Goal: Task Accomplishment & Management: Complete application form

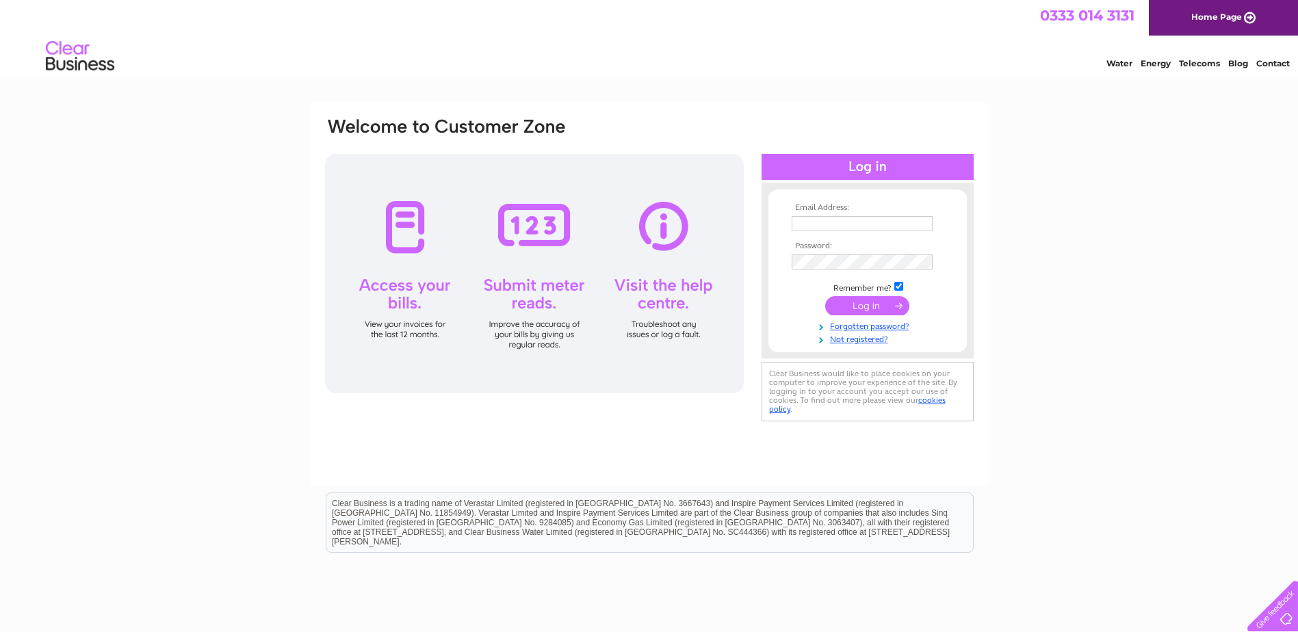
type input "[EMAIL_ADDRESS][DOMAIN_NAME]"
click at [875, 299] on input "submit" at bounding box center [867, 305] width 84 height 19
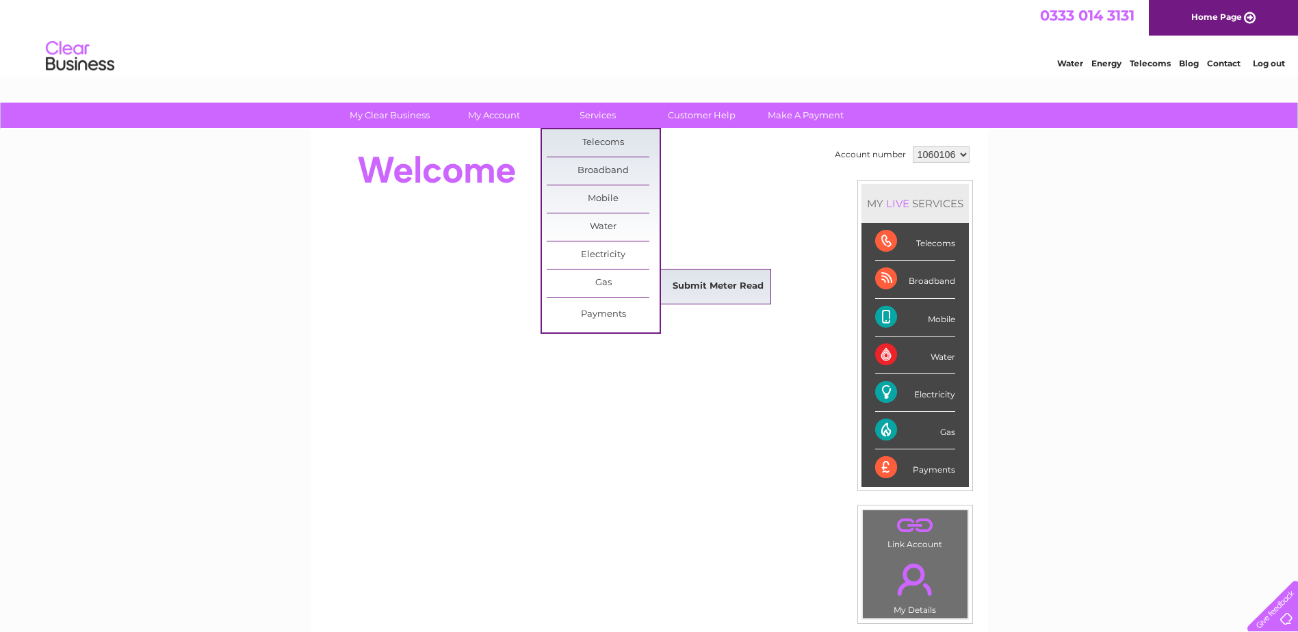
click at [721, 283] on link "Submit Meter Read" at bounding box center [718, 286] width 113 height 27
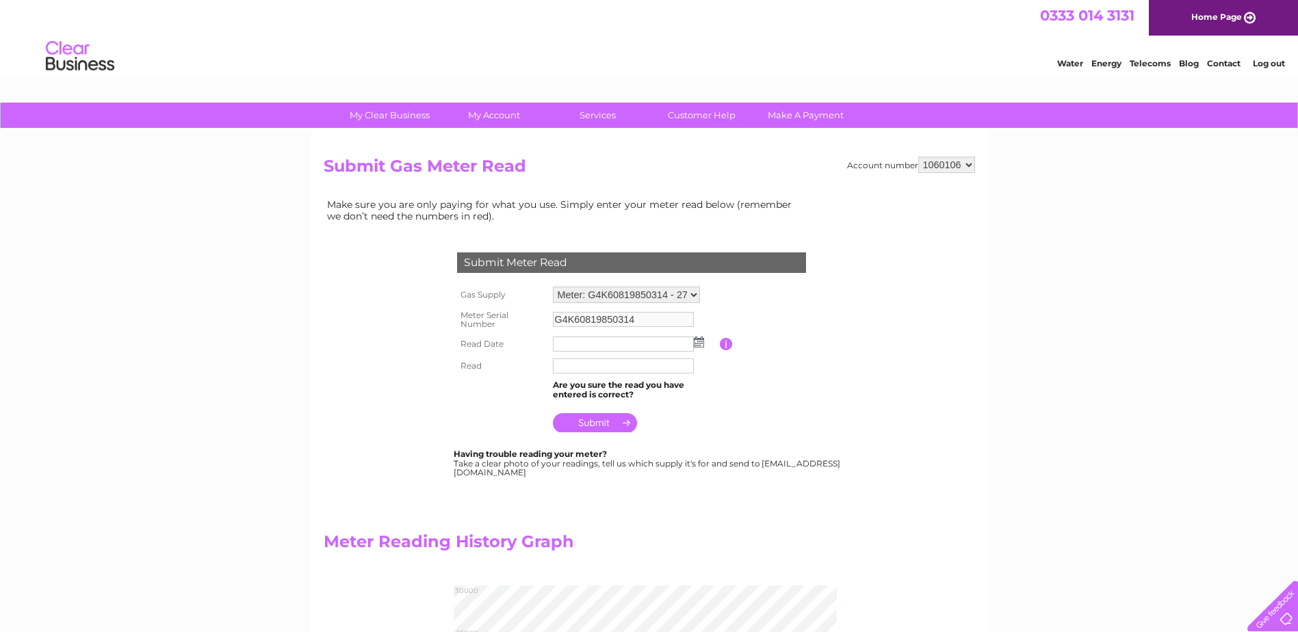
click at [651, 293] on select "Meter: G4K60819850314 - 27-28 Cornwallis Gardens, Hastings, TN34 1LR Meter: G4A…" at bounding box center [626, 295] width 147 height 16
select select "36030"
click at [553, 287] on select "Meter: G4K60819850314 - 27-28 Cornwallis Gardens, Hastings, TN34 1LR Meter: G4A…" at bounding box center [626, 296] width 147 height 18
type input "G4A01807500101"
click at [608, 341] on input "text" at bounding box center [624, 345] width 142 height 16
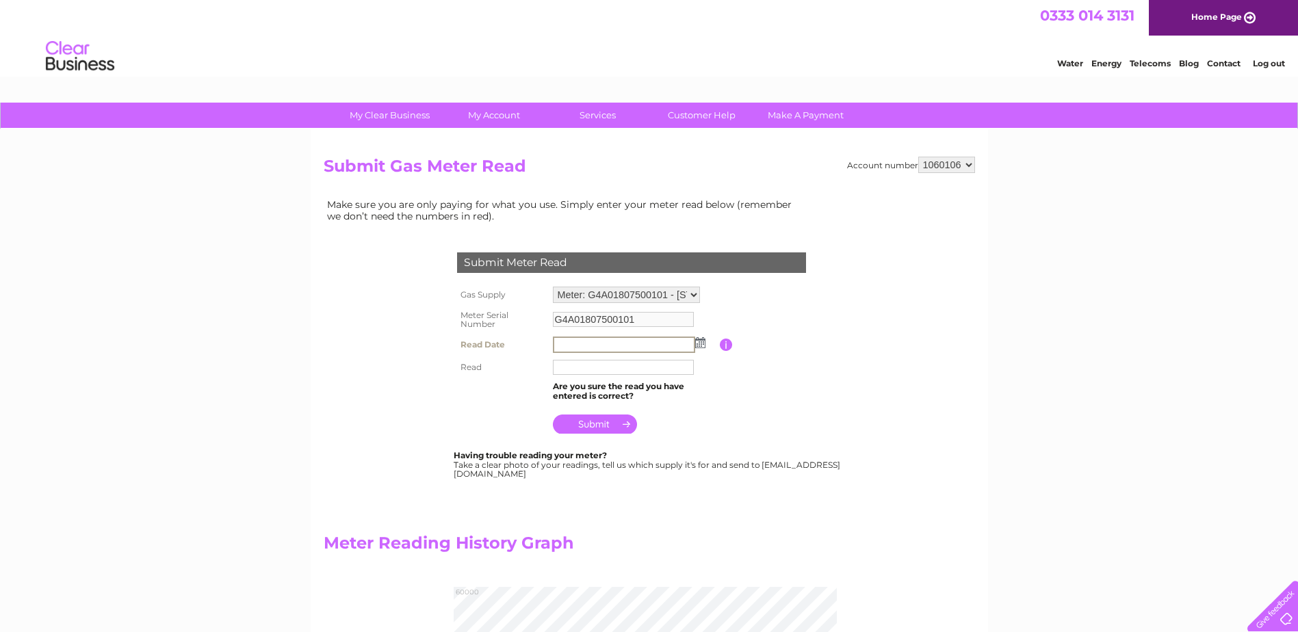
click at [573, 345] on input "text" at bounding box center [624, 345] width 142 height 16
click at [655, 372] on input "text" at bounding box center [624, 366] width 142 height 16
type input "50145"
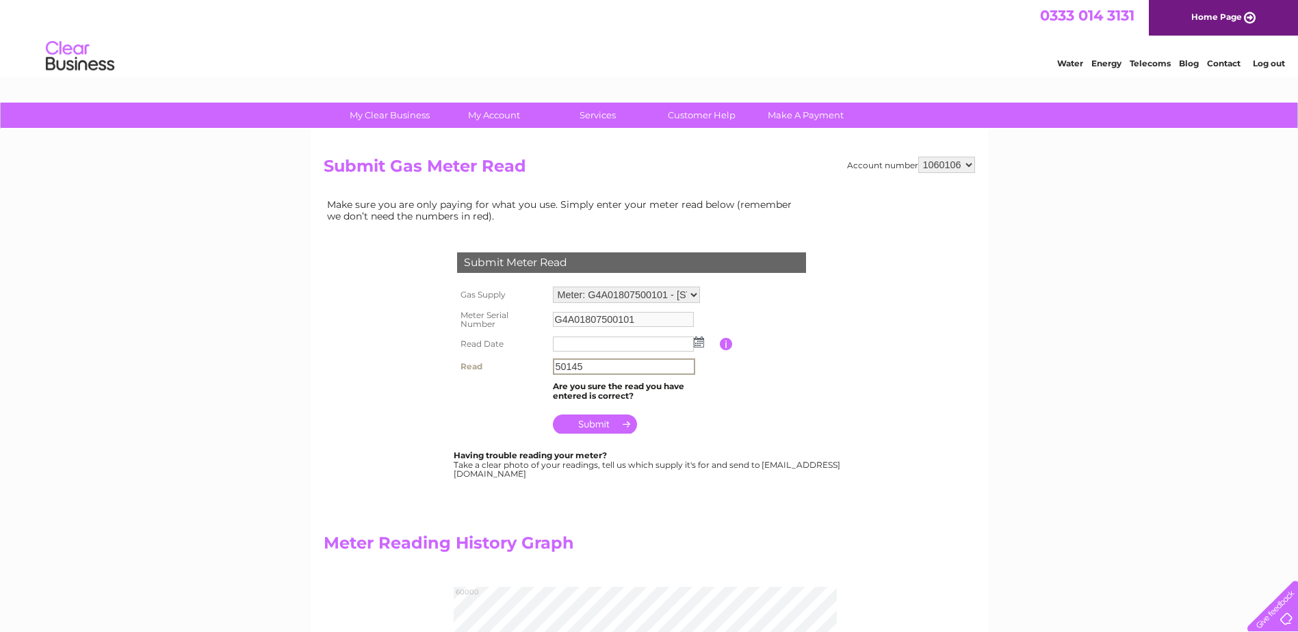
click at [700, 336] on td at bounding box center [634, 344] width 170 height 22
click at [700, 339] on img at bounding box center [699, 342] width 10 height 11
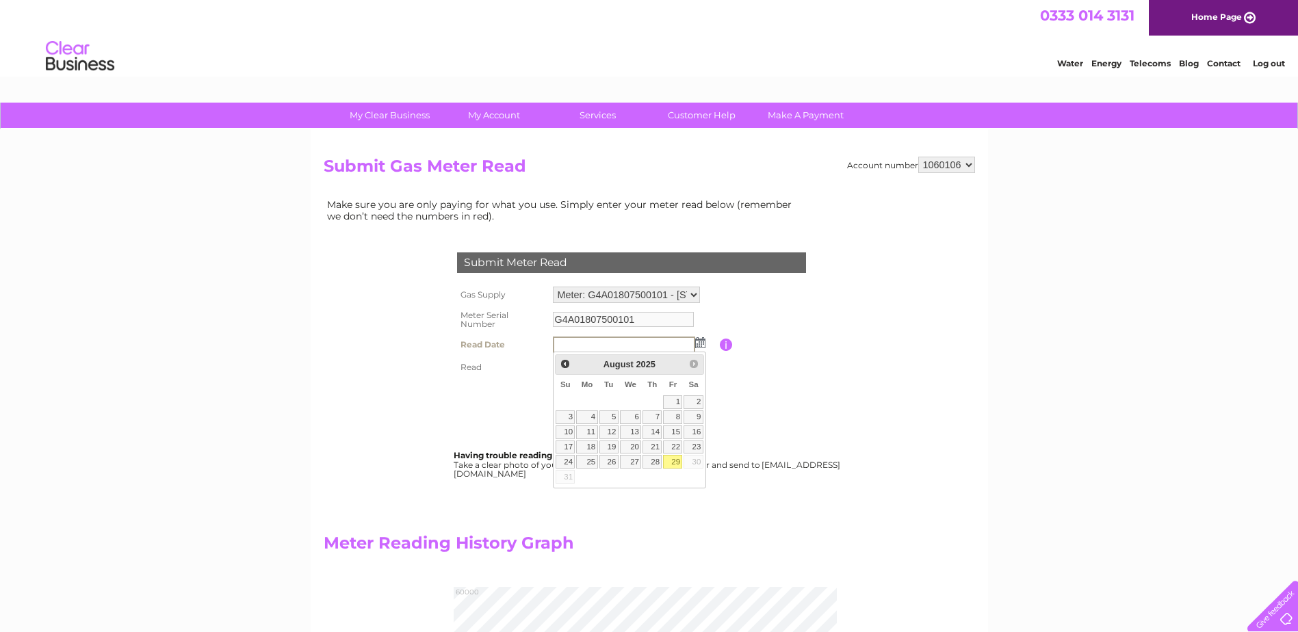
click at [677, 460] on link "29" at bounding box center [672, 462] width 19 height 14
type input "2025/08/29"
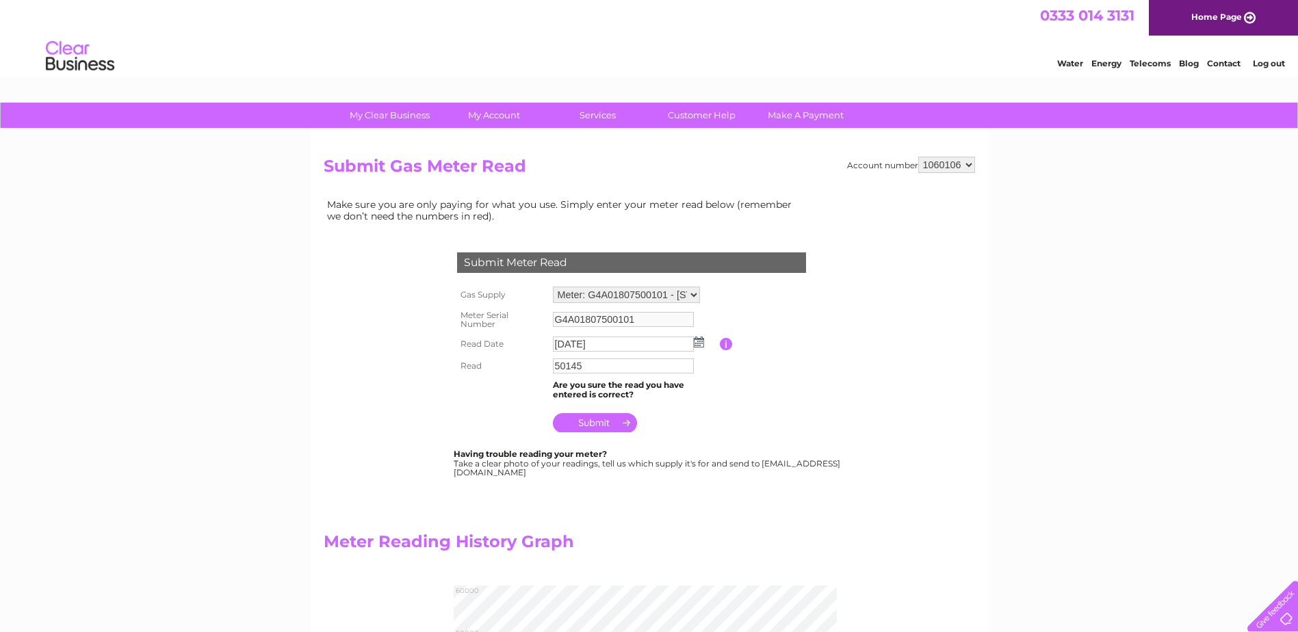
click at [619, 421] on input "submit" at bounding box center [595, 422] width 84 height 19
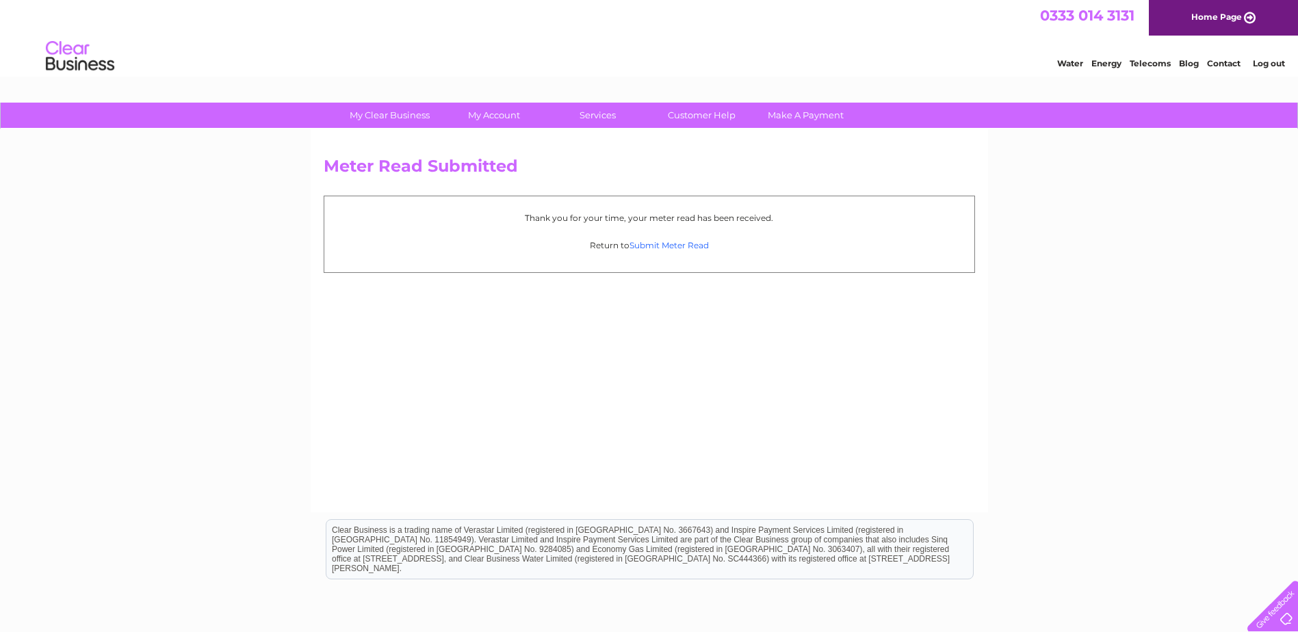
click at [664, 247] on link "Submit Meter Read" at bounding box center [668, 245] width 79 height 10
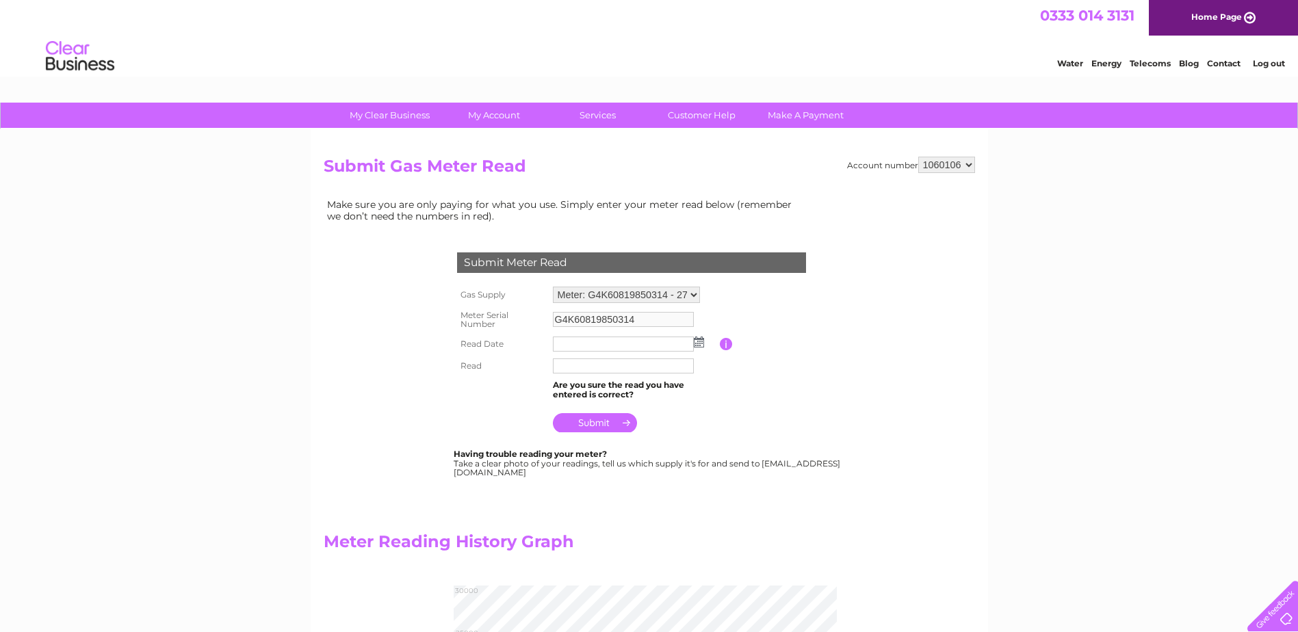
click at [638, 300] on select "Meter: G4K60819850314 - 27-[STREET_ADDRESS] Meter: G4A01637590101 - [STREET_ADD…" at bounding box center [626, 295] width 147 height 16
select select "36087"
click at [553, 287] on select "Meter: G4K60819850314 - 27-[STREET_ADDRESS] Meter: G4A01637590101 - [STREET_ADD…" at bounding box center [626, 296] width 147 height 18
type input "G4A01637590101"
click at [697, 343] on img at bounding box center [699, 343] width 10 height 11
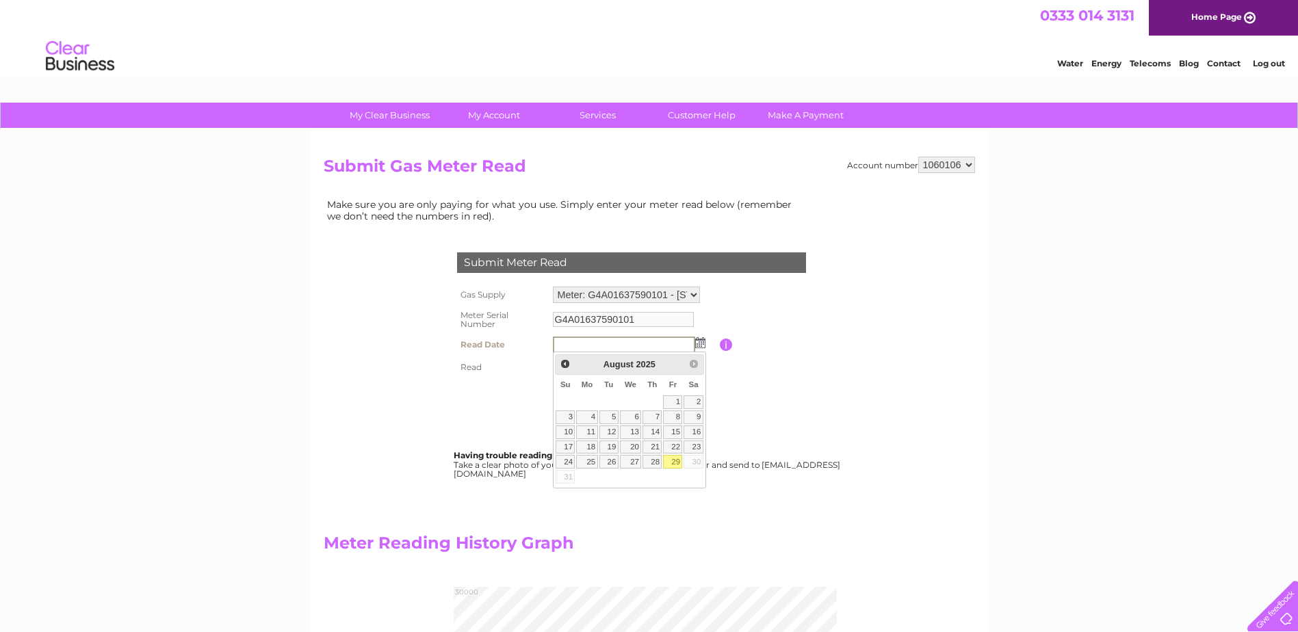
click at [680, 457] on link "29" at bounding box center [672, 462] width 19 height 14
type input "2025/08/29"
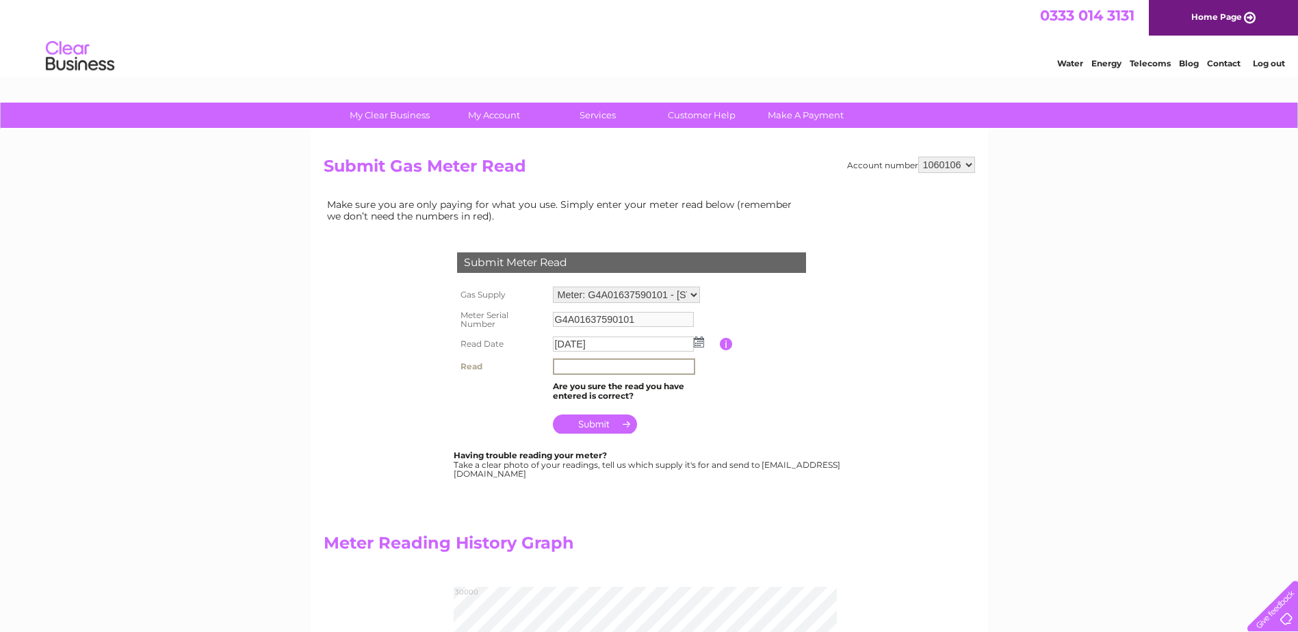
click at [601, 370] on input "text" at bounding box center [624, 366] width 142 height 16
type input "26548"
click at [598, 428] on input "submit" at bounding box center [595, 422] width 84 height 19
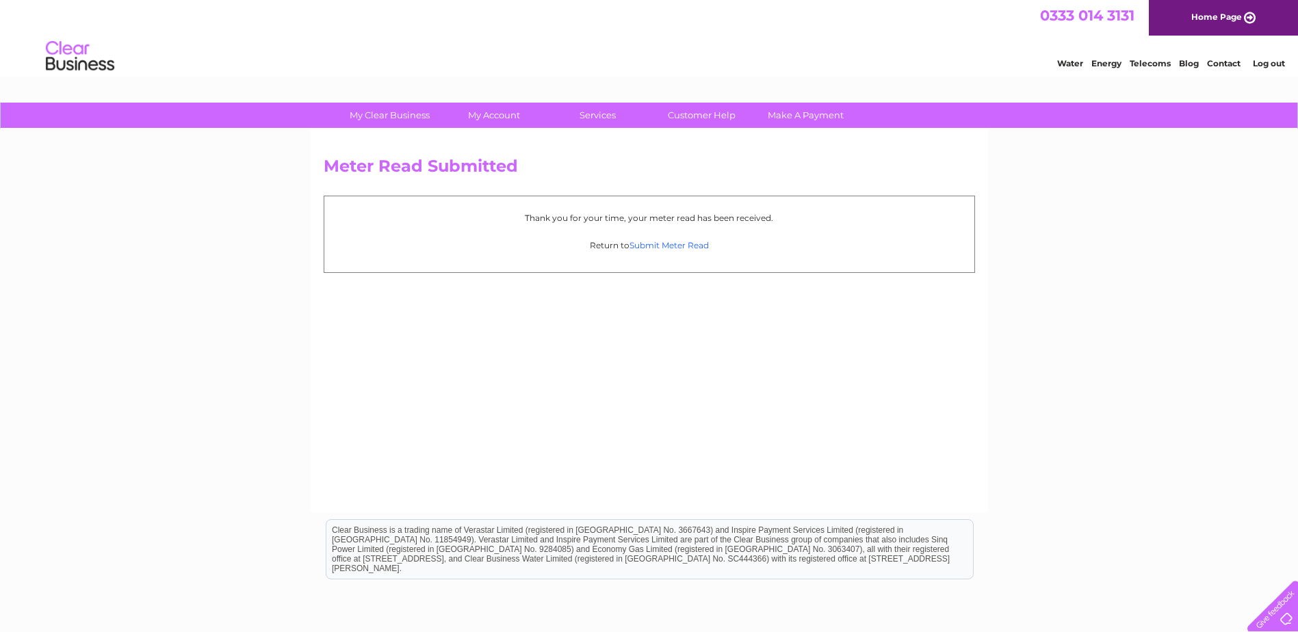
click at [679, 244] on link "Submit Meter Read" at bounding box center [668, 245] width 79 height 10
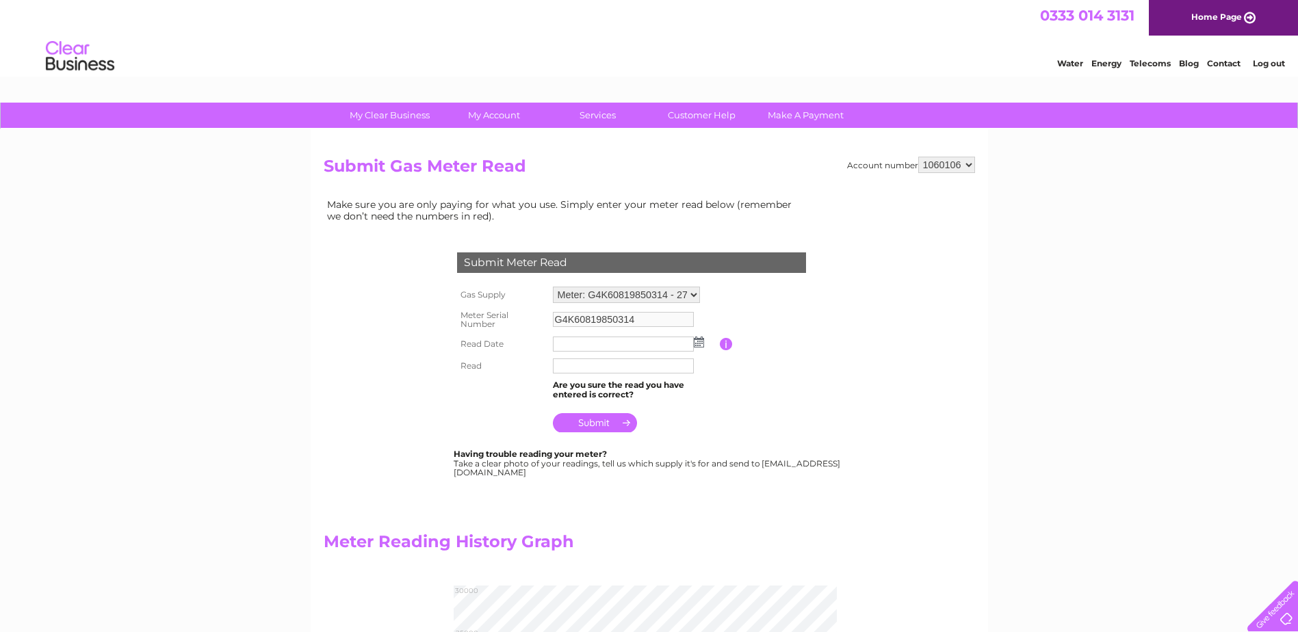
click at [642, 294] on select "Meter: G4K60819850314 - 27-[STREET_ADDRESS] Meter: G4A01637590101 - [STREET_ADD…" at bounding box center [626, 295] width 147 height 16
select select "36034"
click at [553, 287] on select "Meter: G4K60819850314 - 27-28 Cornwallis Gardens, Hastings, TN34 1LR Meter: G4A…" at bounding box center [626, 296] width 147 height 18
type input "G4A01754670101"
click at [701, 343] on img at bounding box center [699, 343] width 10 height 11
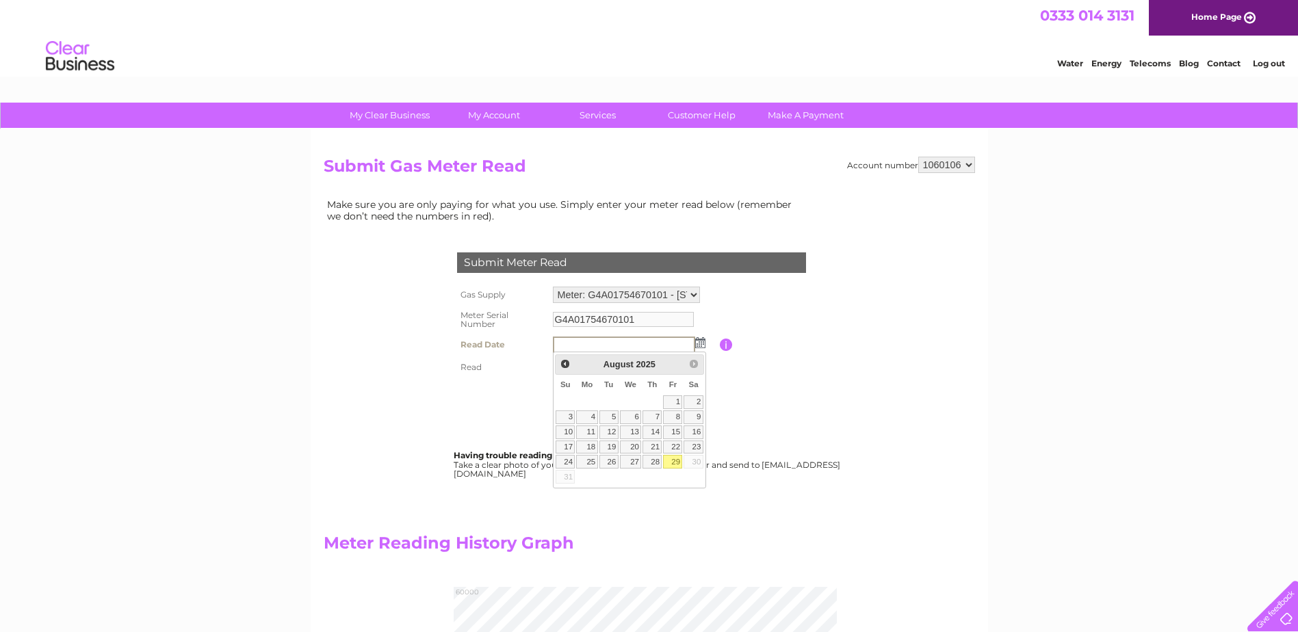
click at [669, 456] on link "29" at bounding box center [672, 462] width 19 height 14
type input "2025/08/29"
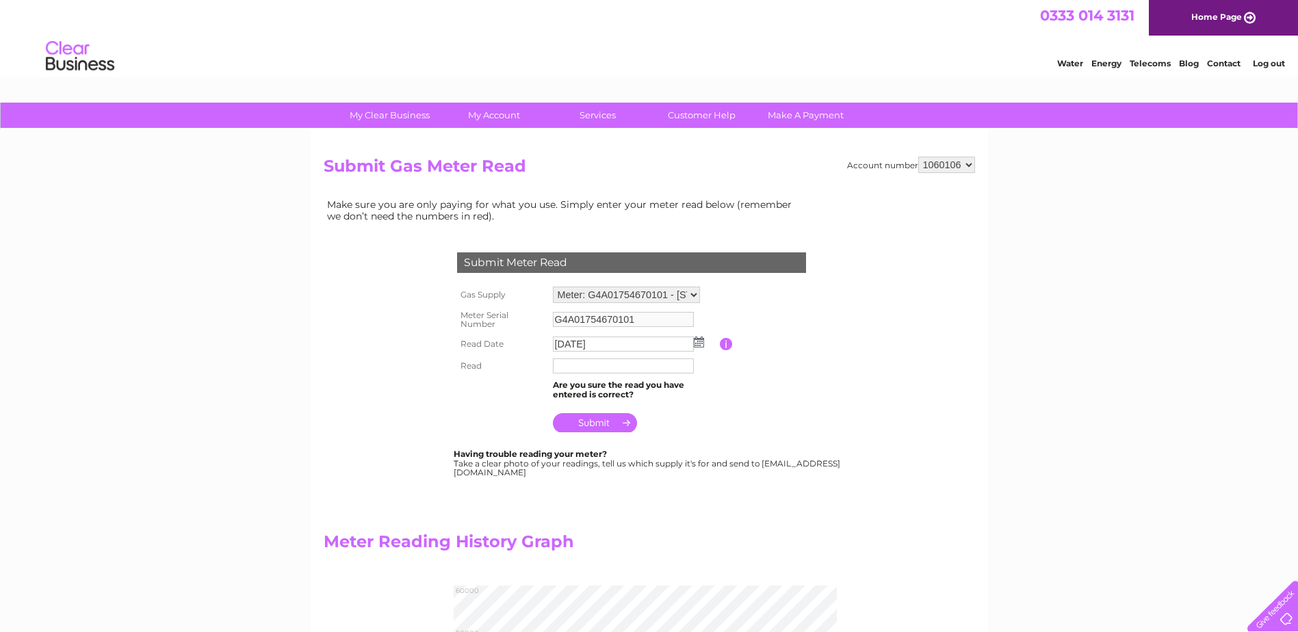
click at [582, 362] on input "text" at bounding box center [623, 365] width 141 height 15
type input "55948"
click at [579, 425] on input "submit" at bounding box center [595, 422] width 84 height 19
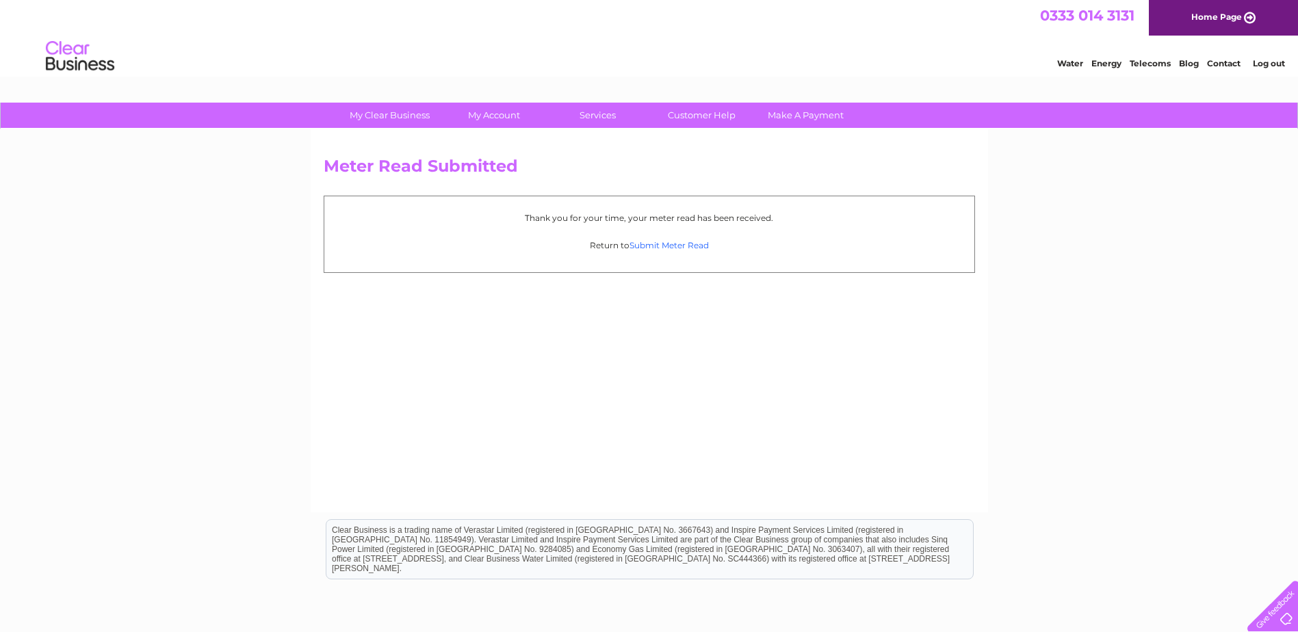
click at [675, 244] on link "Submit Meter Read" at bounding box center [668, 245] width 79 height 10
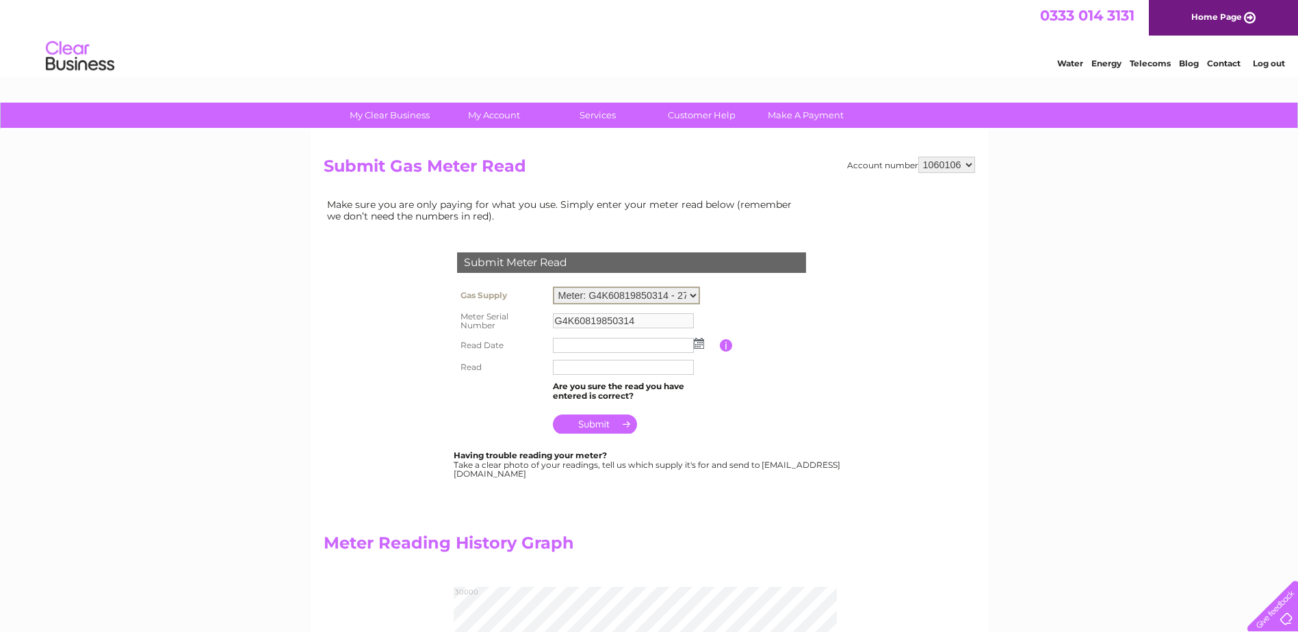
click at [634, 293] on select "Meter: G4K60819850314 - 27-[STREET_ADDRESS] Meter: G4A01637590101 - [STREET_ADD…" at bounding box center [626, 296] width 147 height 18
click at [553, 287] on select "Meter: G4K60819850314 - 27-28 Cornwallis Gardens, Hastings, TN34 1LR Meter: G4A…" at bounding box center [626, 296] width 147 height 18
drag, startPoint x: 701, startPoint y: 343, endPoint x: 698, endPoint y: 352, distance: 9.5
click at [701, 343] on img at bounding box center [699, 342] width 10 height 11
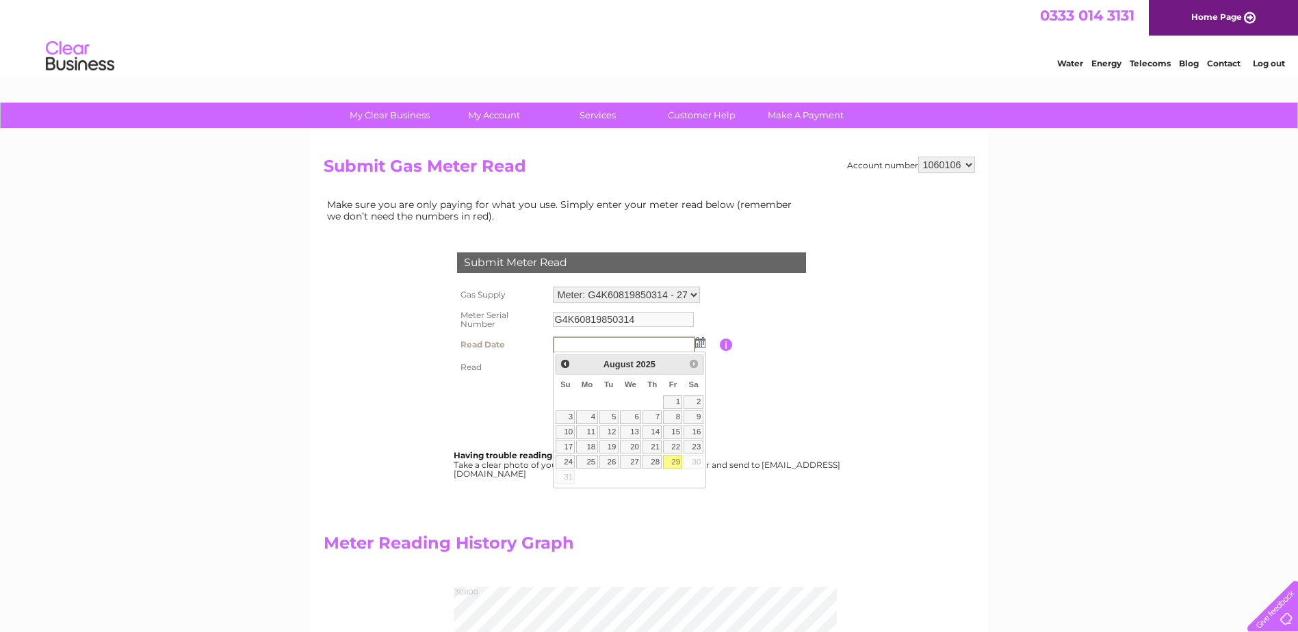
click at [673, 464] on link "29" at bounding box center [672, 462] width 19 height 14
type input "[DATE]"
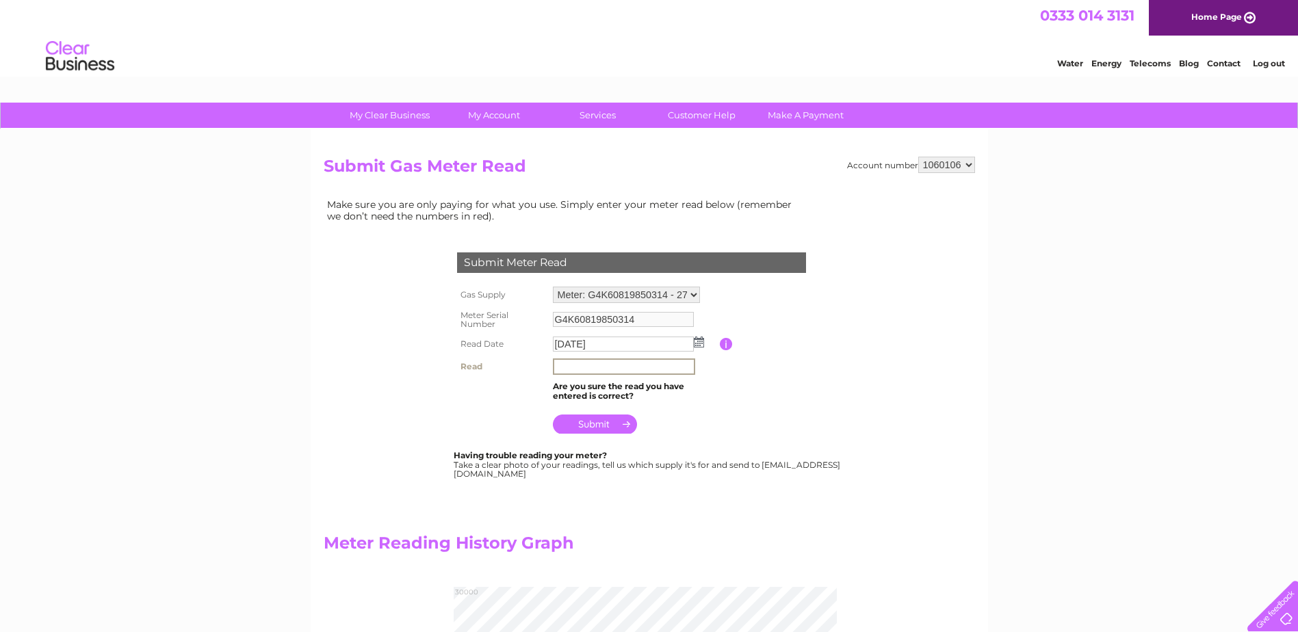
click at [627, 370] on input "text" at bounding box center [624, 366] width 142 height 16
type input "27909"
click at [653, 292] on select "Meter: G4K60819850314 - 27-28 Cornwallis Gardens, Hastings, TN34 1LR Meter: G4A…" at bounding box center [626, 295] width 147 height 16
click at [553, 287] on select "Meter: G4K60819850314 - 27-28 Cornwallis Gardens, Hastings, TN34 1LR Meter: G4A…" at bounding box center [626, 296] width 147 height 18
click at [614, 419] on input "submit" at bounding box center [595, 422] width 84 height 19
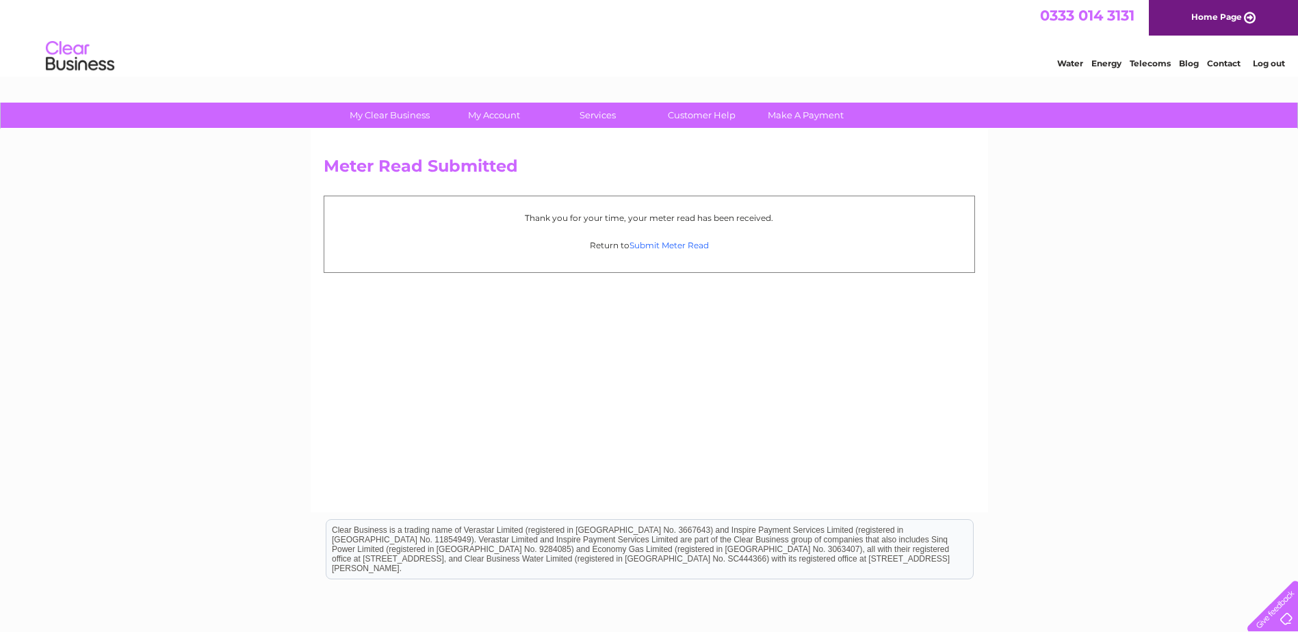
click at [681, 247] on link "Submit Meter Read" at bounding box center [668, 245] width 79 height 10
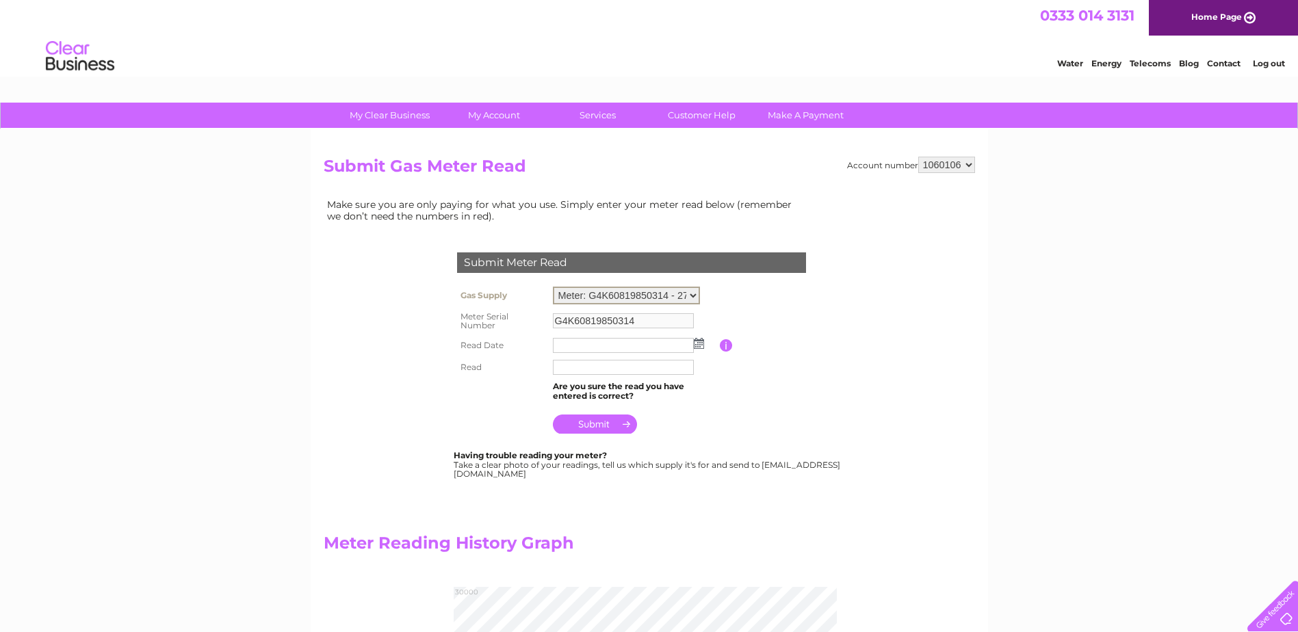
click at [673, 290] on select "Meter: G4K60819850314 - 27-[STREET_ADDRESS] Meter: G4A01637590101 - [STREET_ADD…" at bounding box center [626, 296] width 147 height 18
select select "36177"
click at [553, 287] on select "Meter: G4K60819850314 - 27-[STREET_ADDRESS] Meter: G4A01637590101 - [STREET_ADD…" at bounding box center [626, 296] width 147 height 18
type input "G4A00280480901"
click at [669, 293] on select "Meter: G4K60819850314 - 27-28 Cornwallis Gardens, Hastings, TN34 1LR Meter: G4A…" at bounding box center [626, 296] width 147 height 18
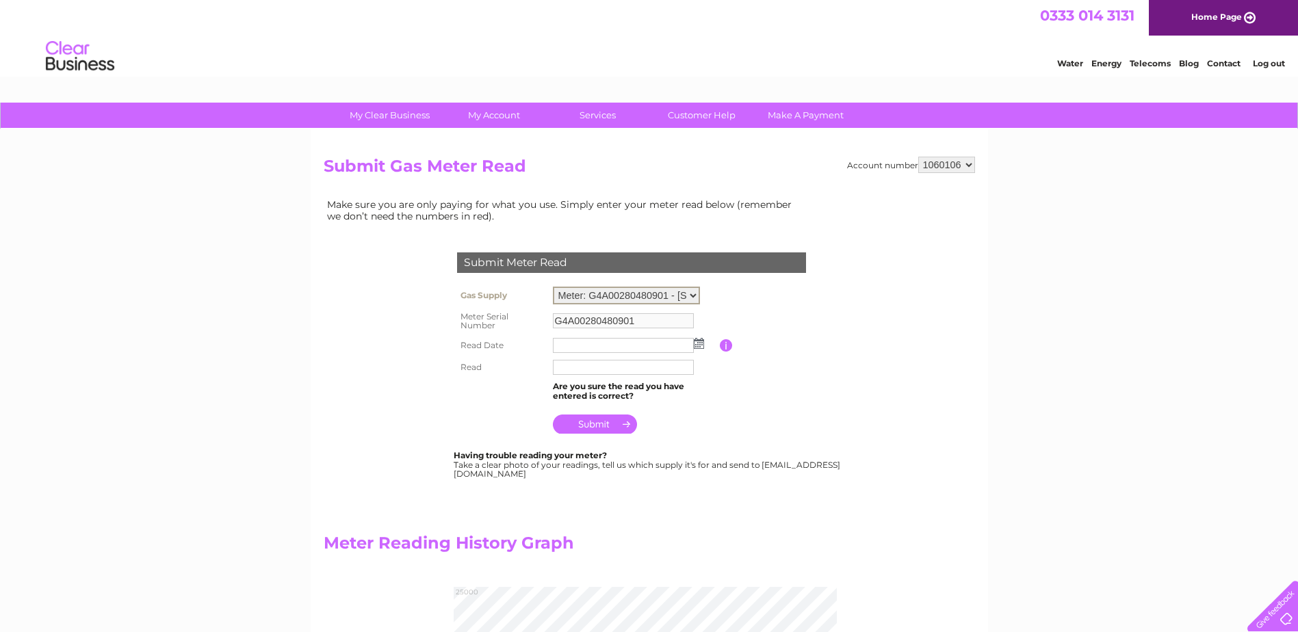
click at [553, 287] on select "Meter: G4K60819850314 - 27-28 Cornwallis Gardens, Hastings, TN34 1LR Meter: G4A…" at bounding box center [626, 296] width 147 height 18
click at [698, 342] on img at bounding box center [699, 342] width 10 height 11
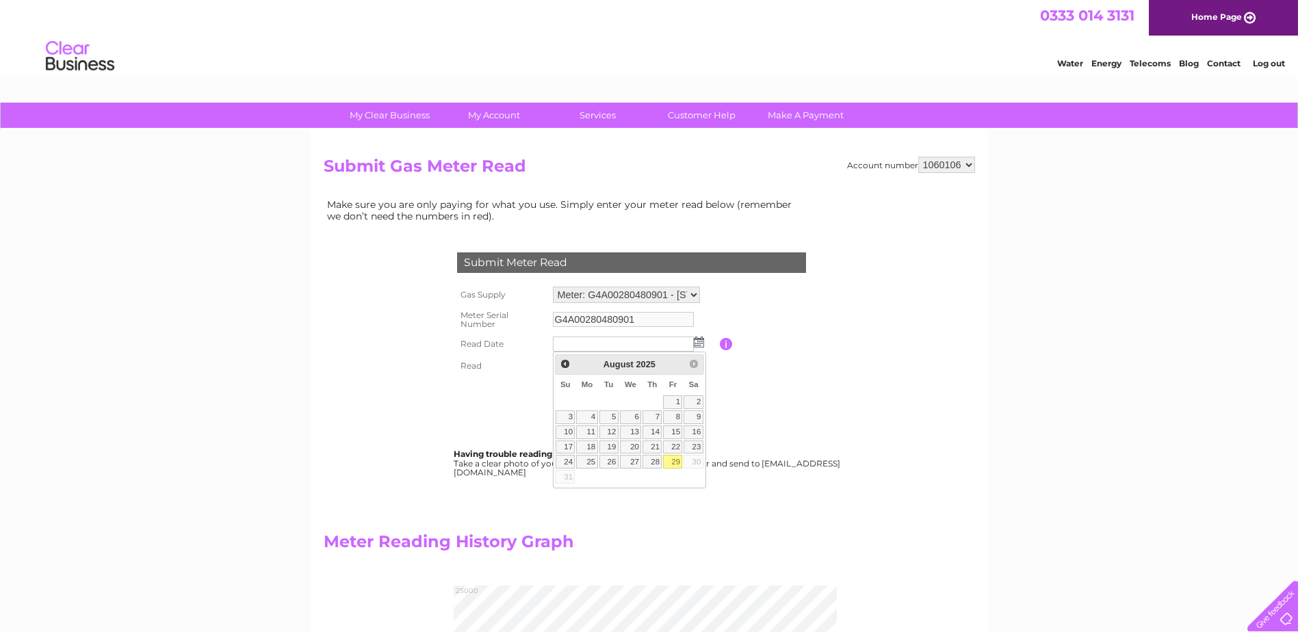
click at [670, 462] on link "29" at bounding box center [672, 462] width 19 height 14
type input "2025/08/29"
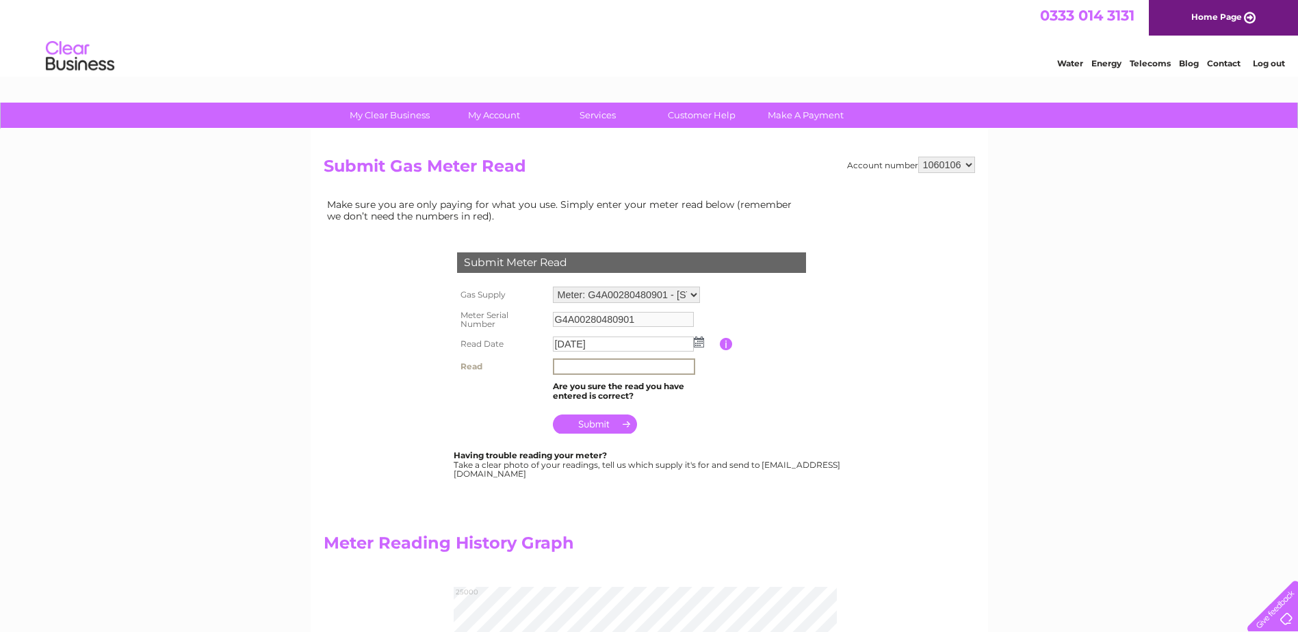
click at [592, 371] on input "text" at bounding box center [624, 366] width 142 height 16
type input "22110"
click at [607, 419] on input "submit" at bounding box center [595, 422] width 84 height 19
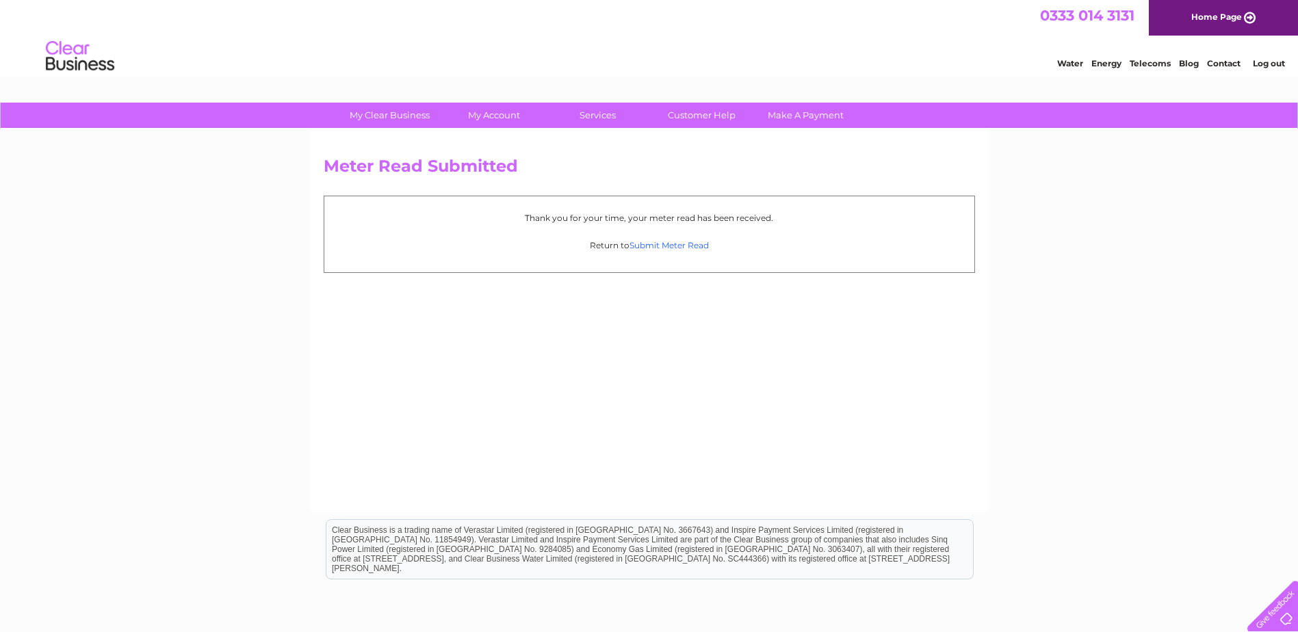
click at [678, 241] on link "Submit Meter Read" at bounding box center [668, 245] width 79 height 10
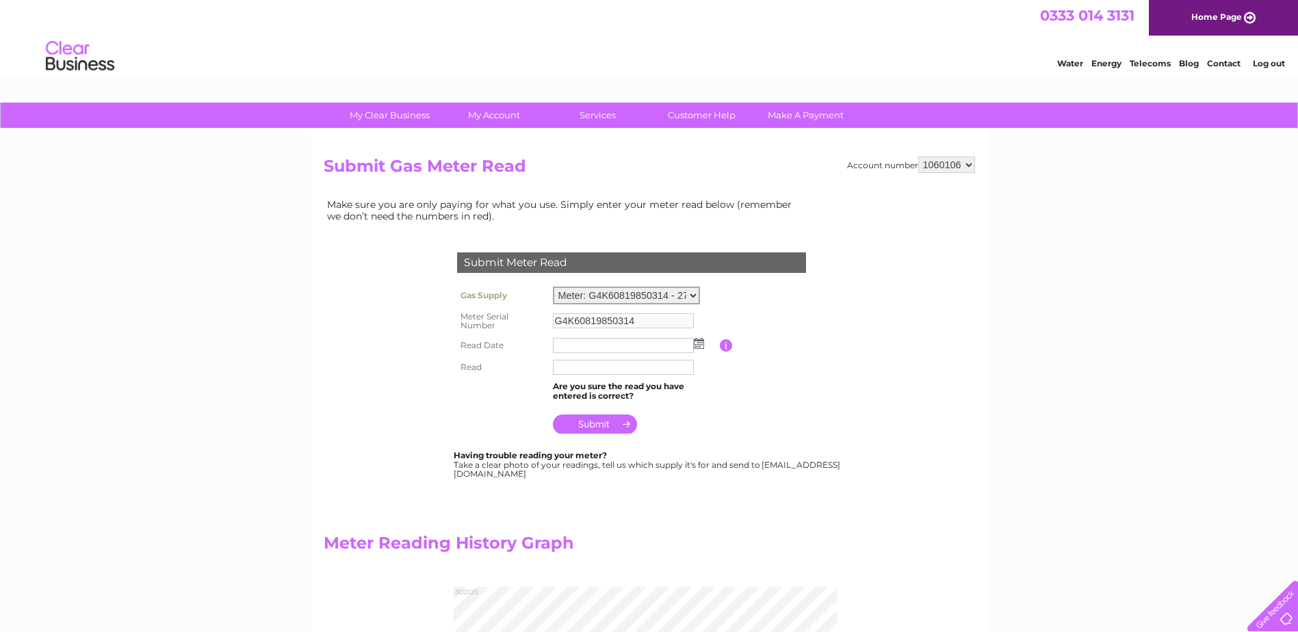
click at [681, 293] on select "Meter: G4K60819850314 - 27-28 Cornwallis Gardens, Hastings, TN34 1LR Meter: G4A…" at bounding box center [626, 296] width 147 height 18
click at [593, 183] on div "Account number 1060106 Submit Gas Meter Read Make sure you are only paying for …" at bounding box center [649, 519] width 651 height 725
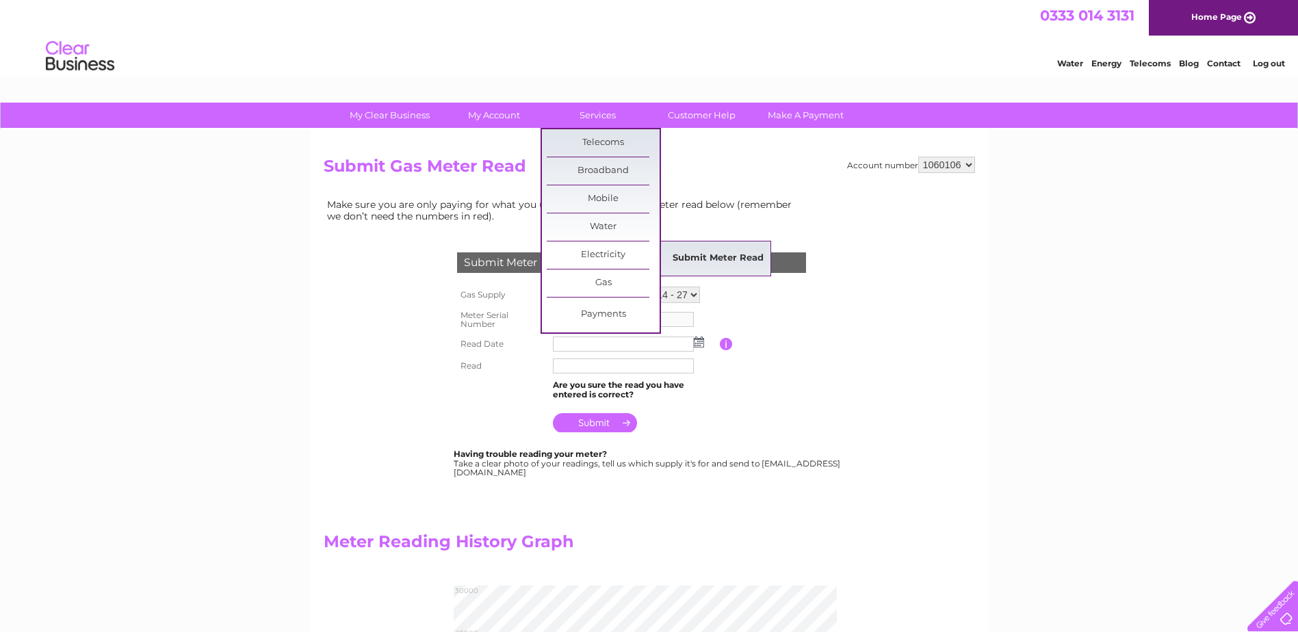
click at [693, 250] on link "Submit Meter Read" at bounding box center [718, 258] width 113 height 27
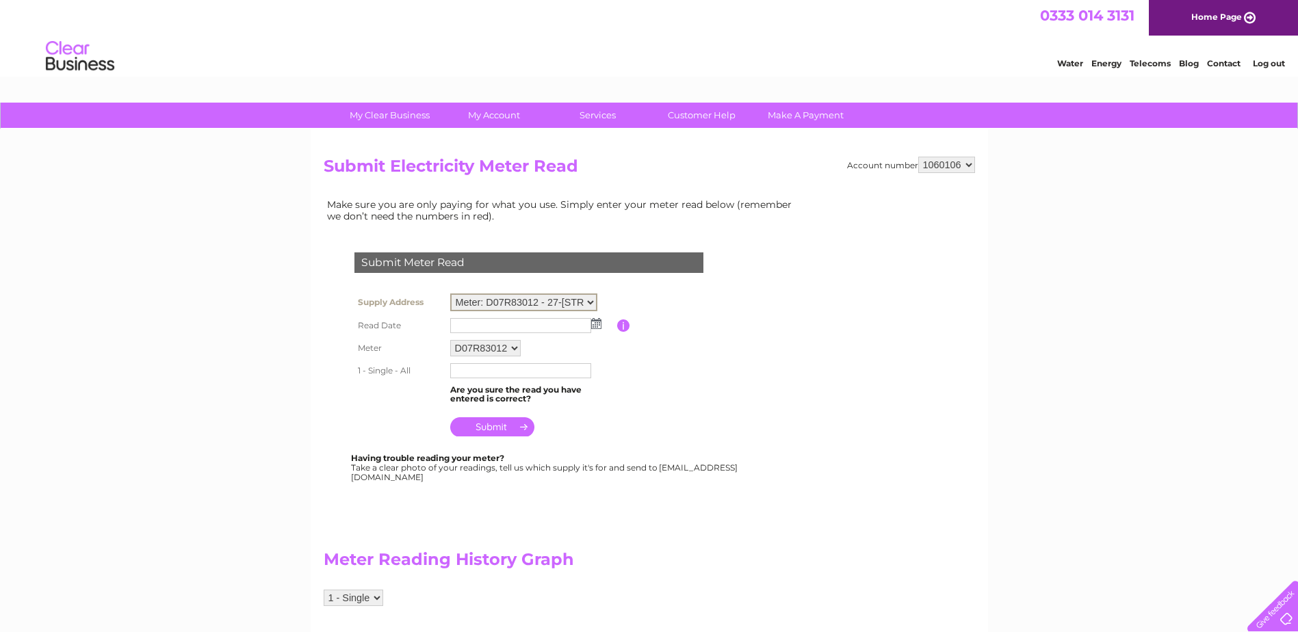
click at [555, 302] on select "Meter: D07R83012 - 27-[STREET_ADDRESS] Meter: 22E5050160 - [STREET_ADDRESS] Met…" at bounding box center [523, 302] width 147 height 18
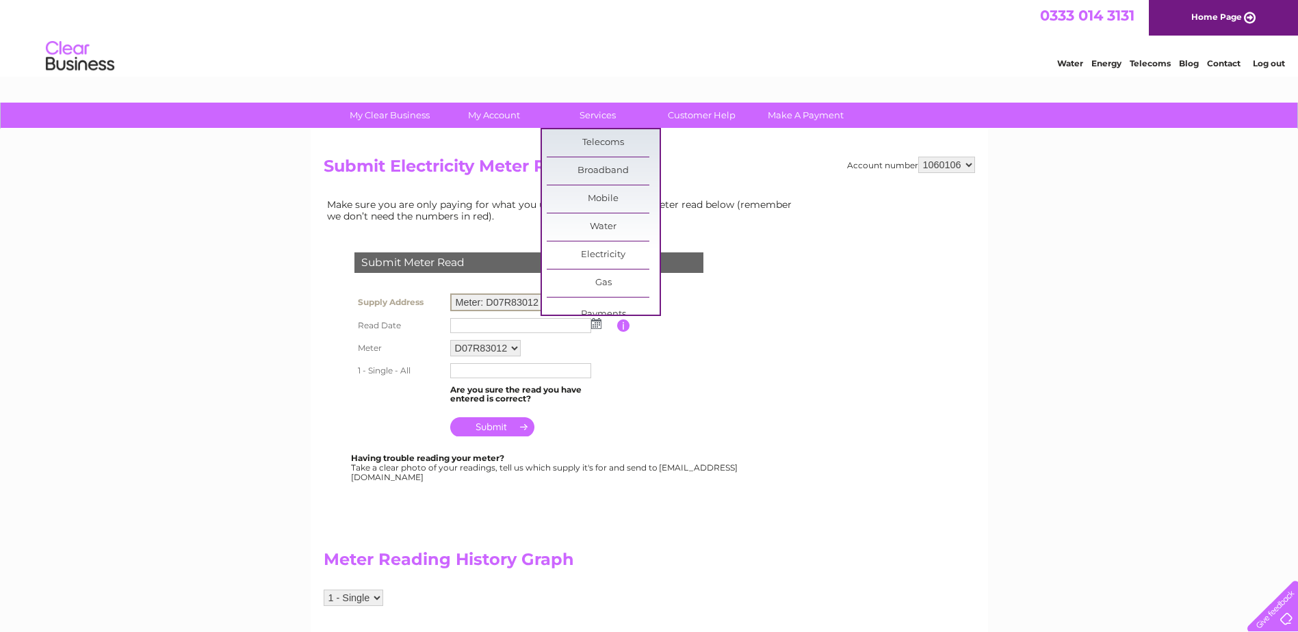
click at [495, 309] on select "Meter: D07R83012 - 27-28 Cornwallis Gardens, Hastings, TN34 1LR Meter: 22E50501…" at bounding box center [523, 302] width 147 height 18
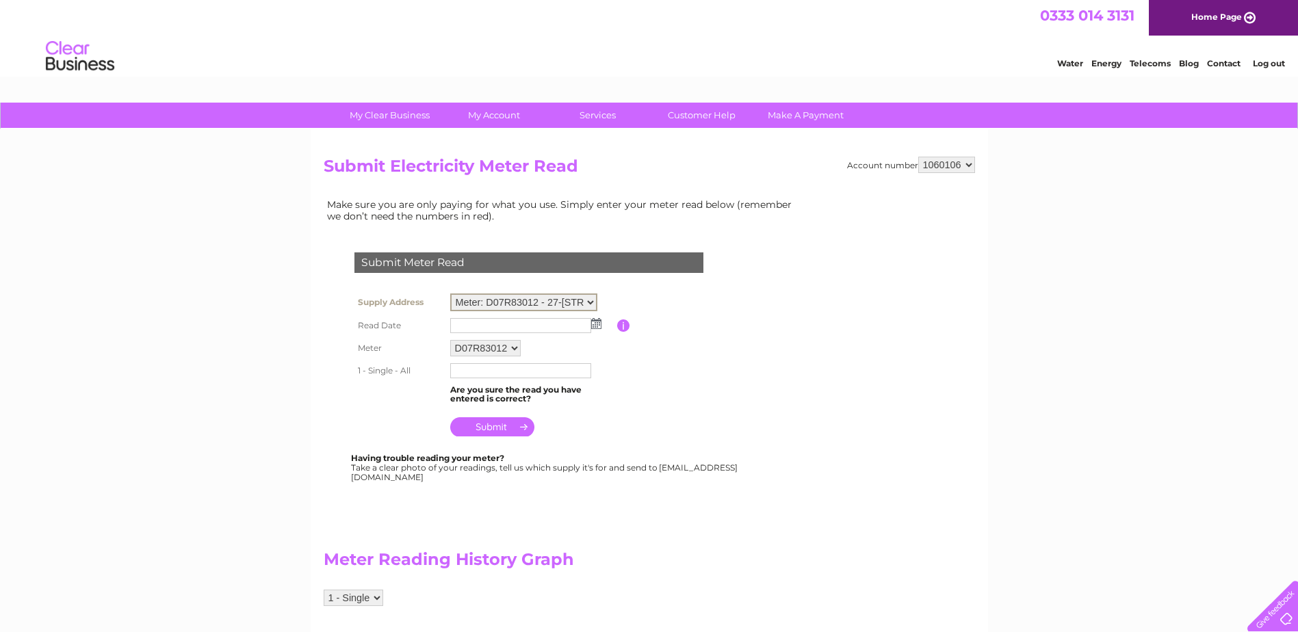
select select "132567"
click at [450, 293] on select "Meter: D07R83012 - 27-28 Cornwallis Gardens, Hastings, TN34 1LR Meter: 22E50501…" at bounding box center [523, 302] width 147 height 18
click at [603, 318] on td at bounding box center [532, 324] width 170 height 22
click at [600, 320] on img at bounding box center [596, 322] width 10 height 11
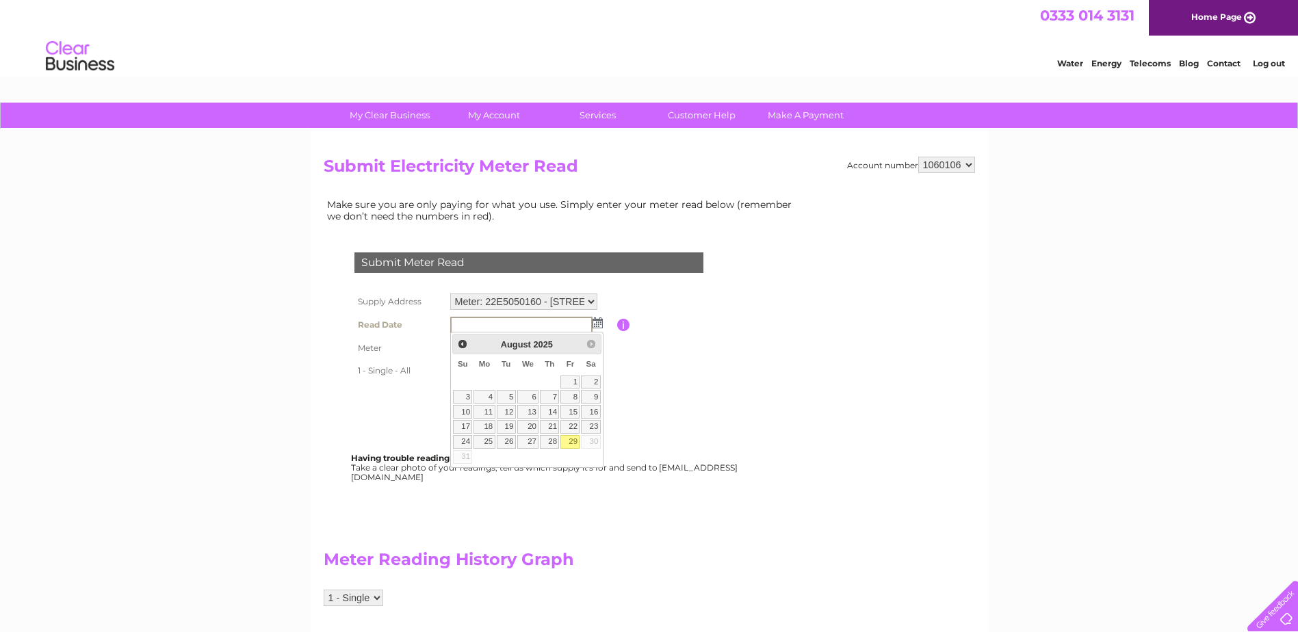
click at [573, 441] on link "29" at bounding box center [569, 442] width 19 height 14
type input "2025/08/29"
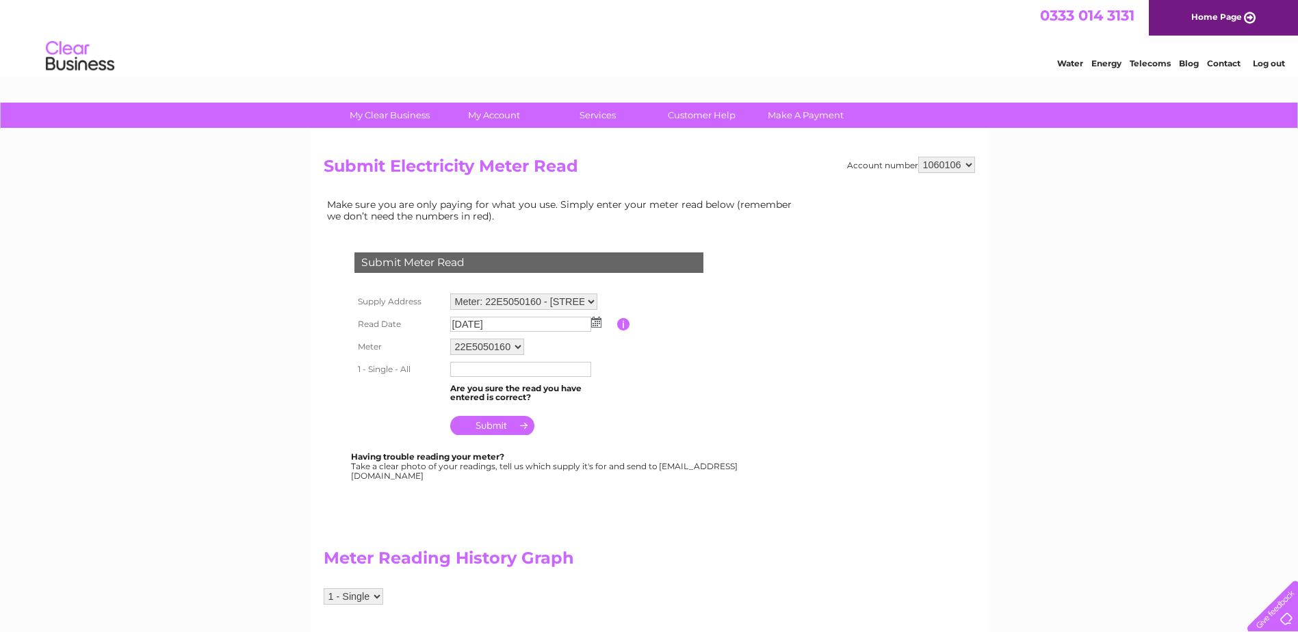
click at [512, 369] on input "text" at bounding box center [520, 369] width 141 height 15
type input "19524"
click at [497, 430] on input "submit" at bounding box center [492, 426] width 84 height 19
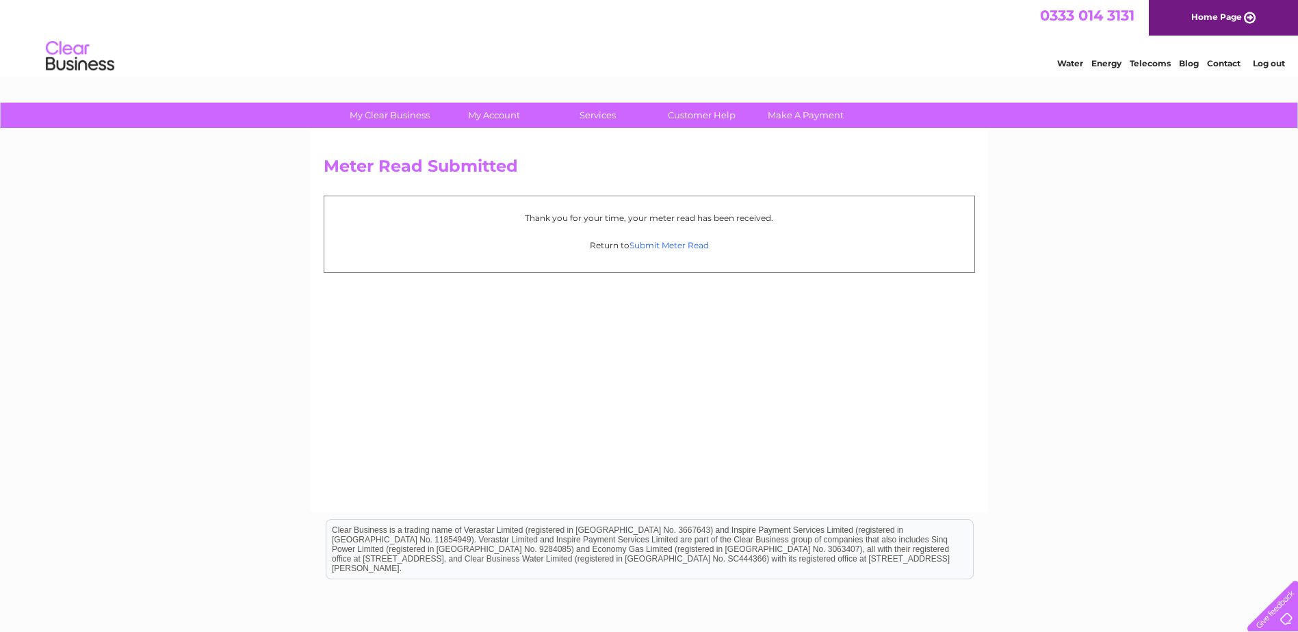
click at [668, 248] on link "Submit Meter Read" at bounding box center [668, 245] width 79 height 10
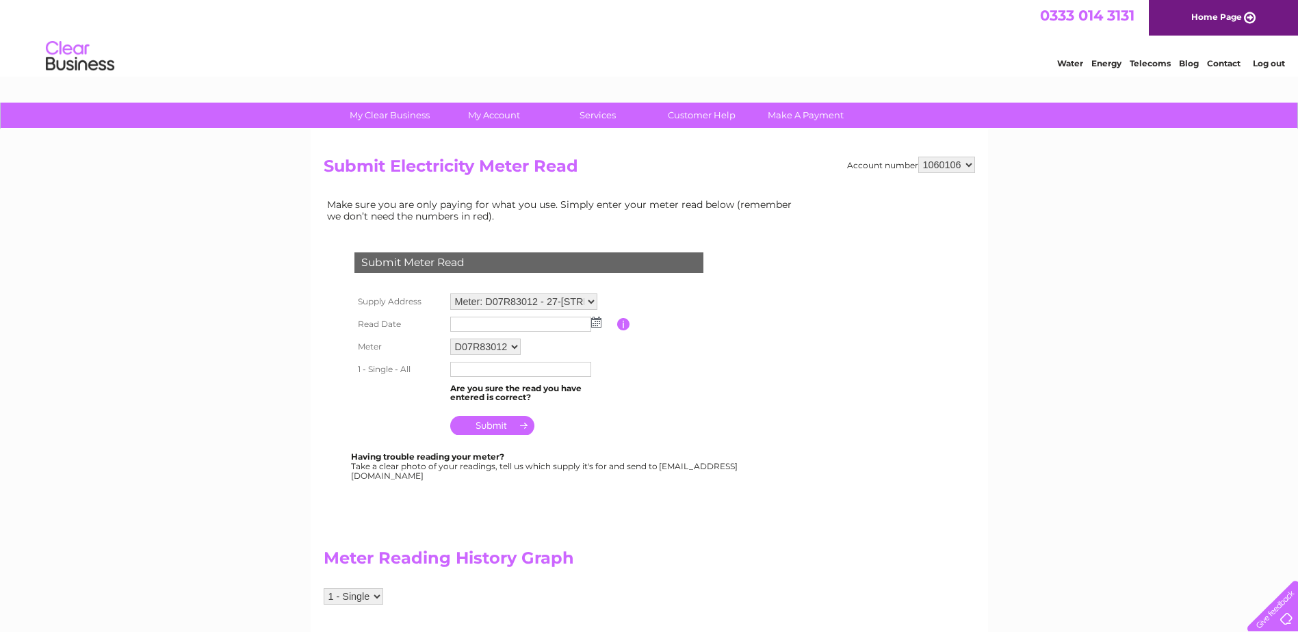
click at [534, 285] on tbody "Submit Meter Read" at bounding box center [529, 264] width 356 height 51
click at [532, 300] on select "Meter: D07R83012 - 27-[STREET_ADDRESS] Meter: 22E5050160 - [STREET_ADDRESS] Met…" at bounding box center [523, 302] width 147 height 18
drag, startPoint x: 600, startPoint y: 319, endPoint x: 593, endPoint y: 324, distance: 8.0
click at [600, 319] on img at bounding box center [596, 323] width 10 height 11
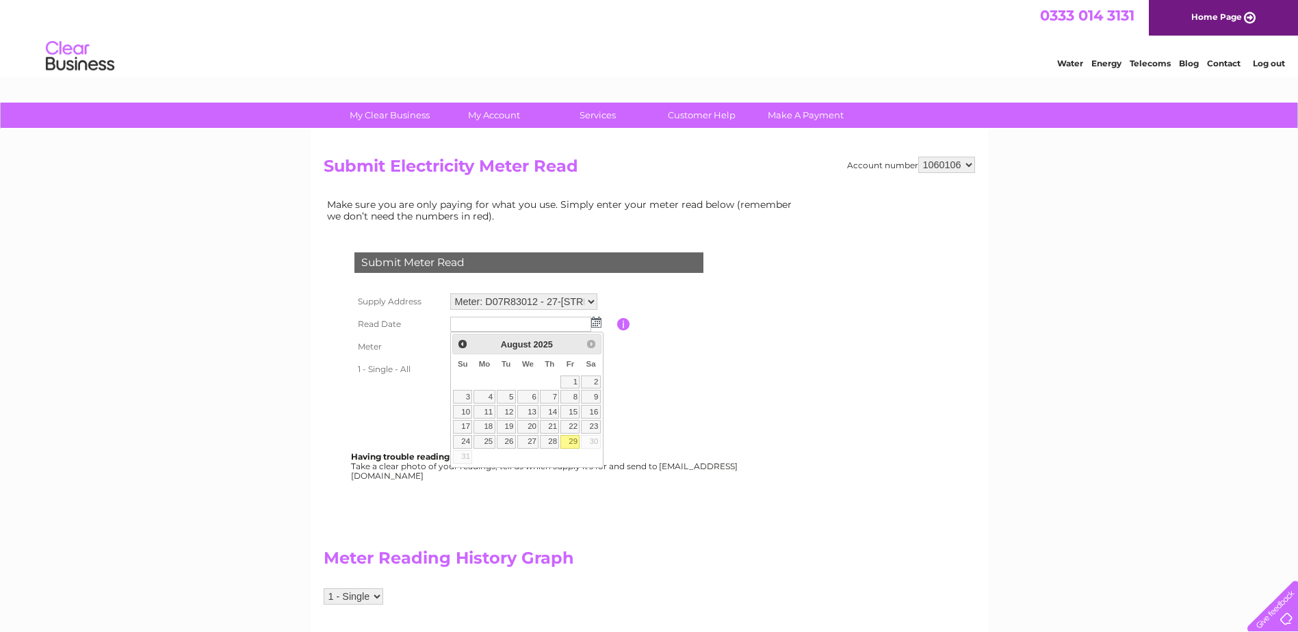
click at [571, 436] on link "29" at bounding box center [569, 442] width 19 height 14
type input "2025/08/29"
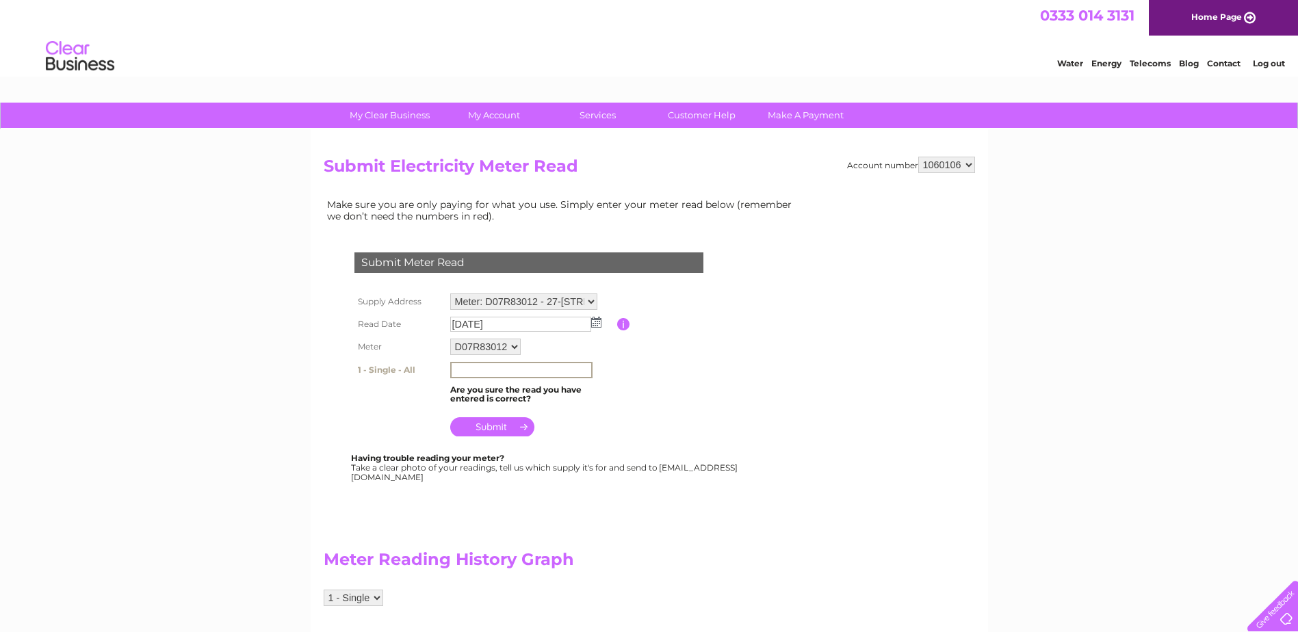
click at [512, 365] on input "text" at bounding box center [521, 370] width 142 height 16
type input "20887"
click at [478, 426] on input "submit" at bounding box center [492, 425] width 84 height 19
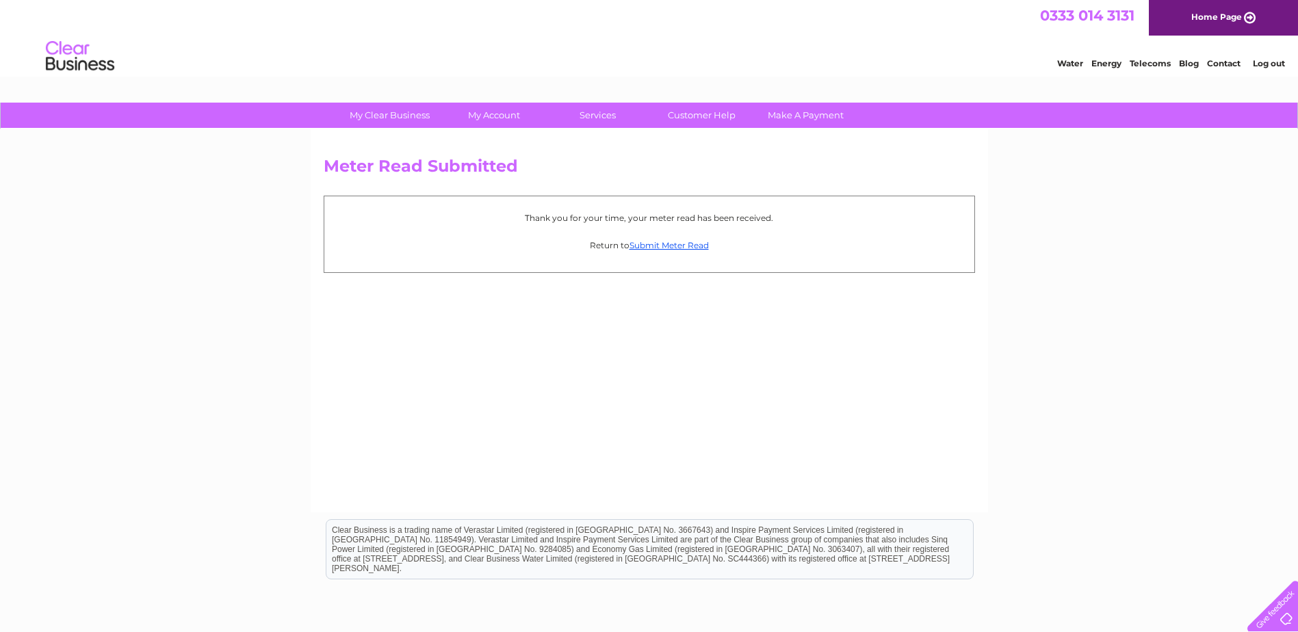
click at [660, 239] on p "Return to Submit Meter Read" at bounding box center [649, 245] width 636 height 13
click at [661, 245] on link "Submit Meter Read" at bounding box center [668, 245] width 79 height 10
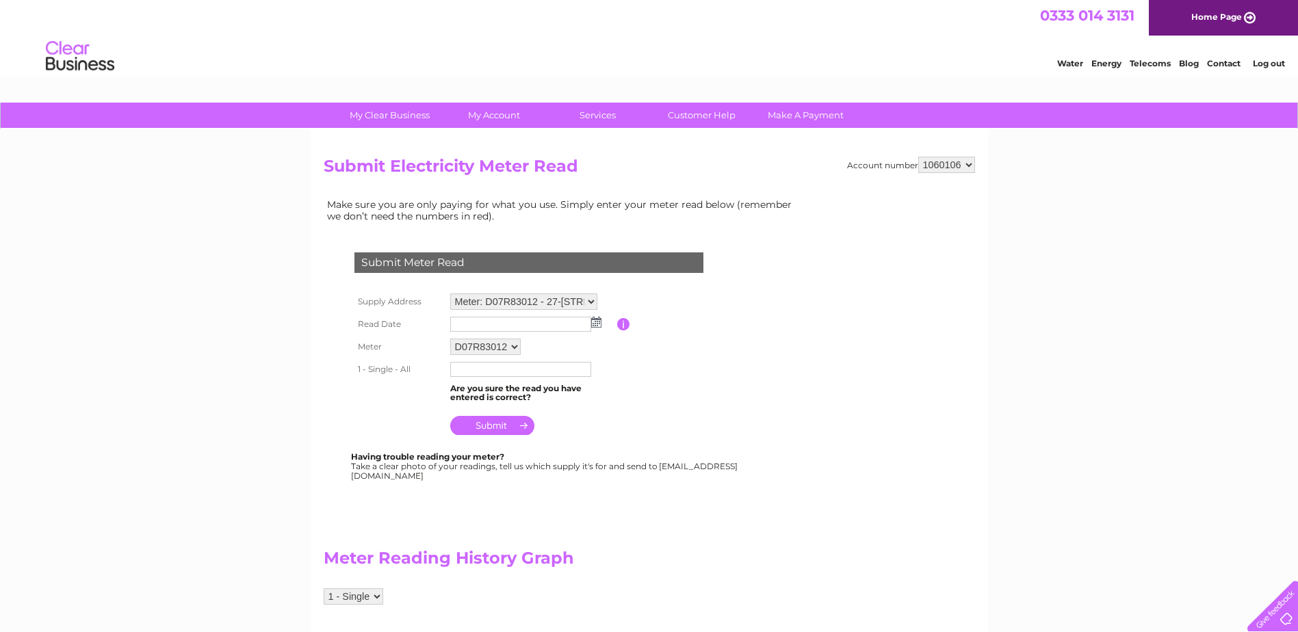
click at [566, 294] on select "Meter: D07R83012 - 27-[STREET_ADDRESS] Meter: 22E5050160 - [STREET_ADDRESS] Met…" at bounding box center [523, 301] width 147 height 16
select select "132539"
click at [450, 293] on select "Meter: D07R83012 - 27-[STREET_ADDRESS] Meter: 22E5050160 - [STREET_ADDRESS] Met…" at bounding box center [523, 302] width 147 height 18
click at [601, 322] on td at bounding box center [532, 324] width 170 height 22
click at [598, 324] on img at bounding box center [596, 322] width 10 height 11
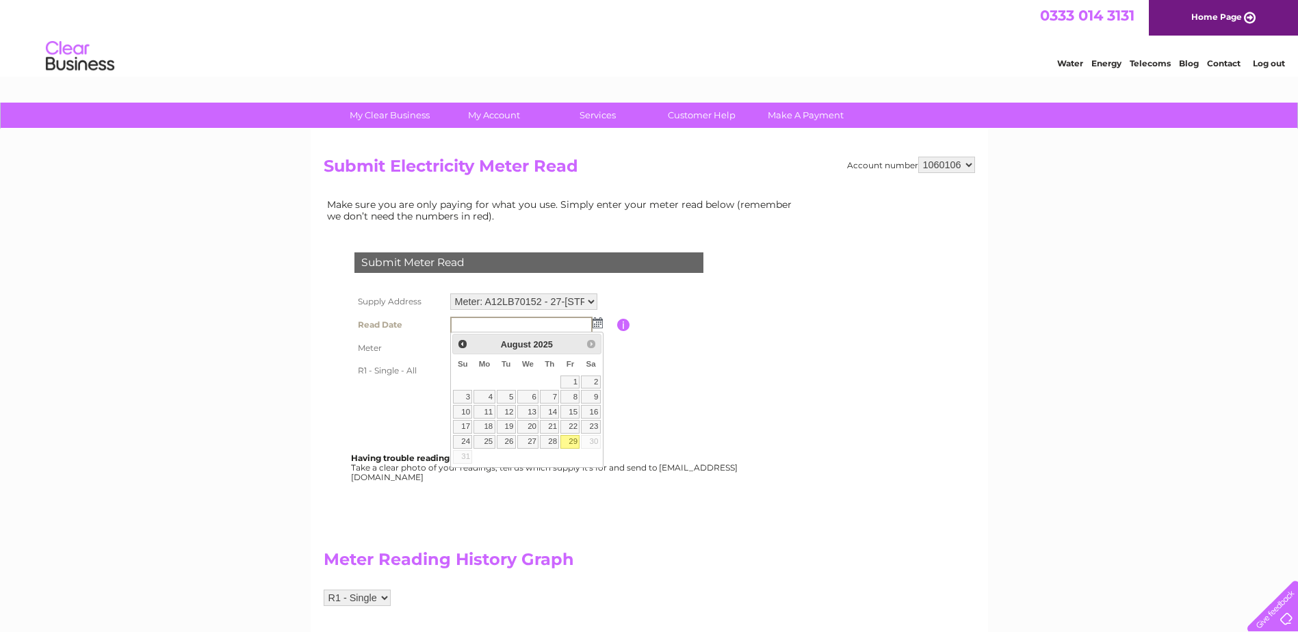
click at [573, 443] on link "29" at bounding box center [569, 442] width 19 height 14
type input "2025/08/29"
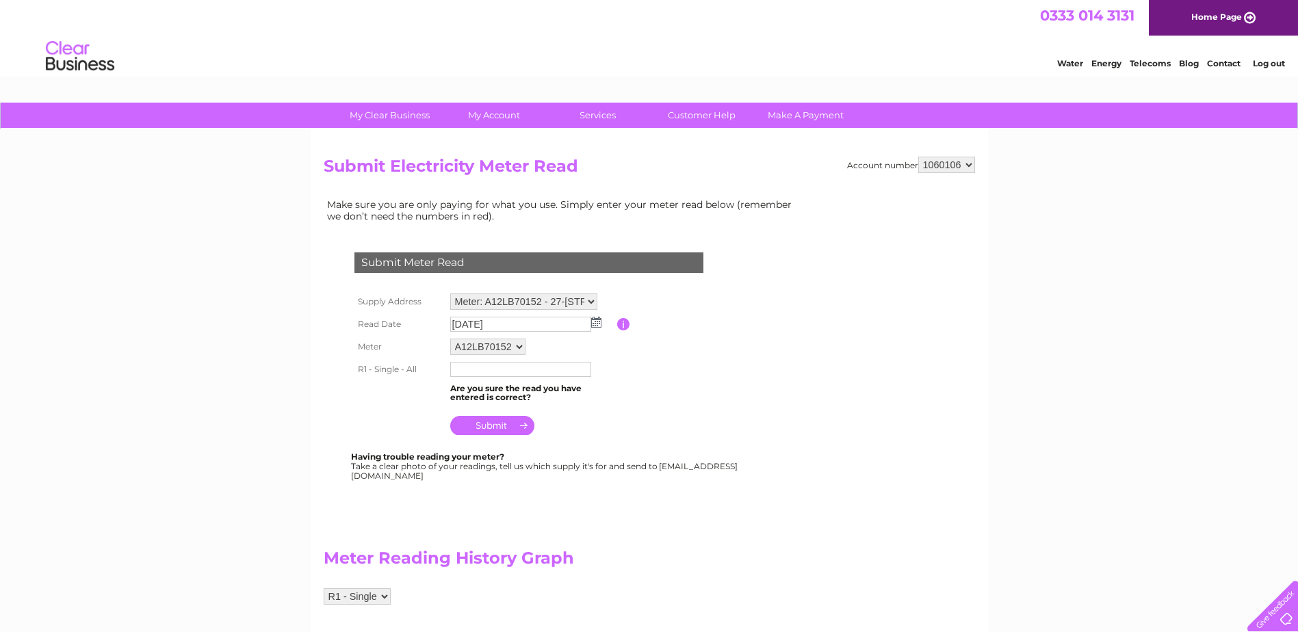
click at [496, 371] on input "text" at bounding box center [520, 369] width 141 height 15
type input "444426"
click at [491, 427] on input "submit" at bounding box center [492, 425] width 84 height 19
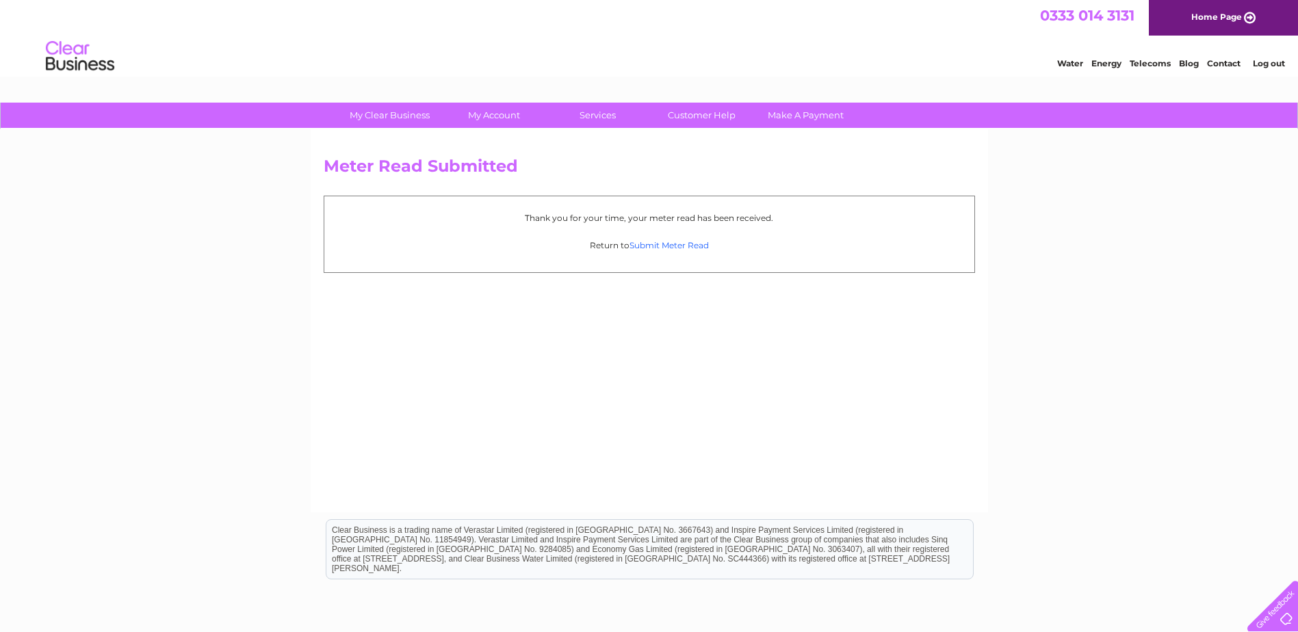
click at [696, 242] on link "Submit Meter Read" at bounding box center [668, 245] width 79 height 10
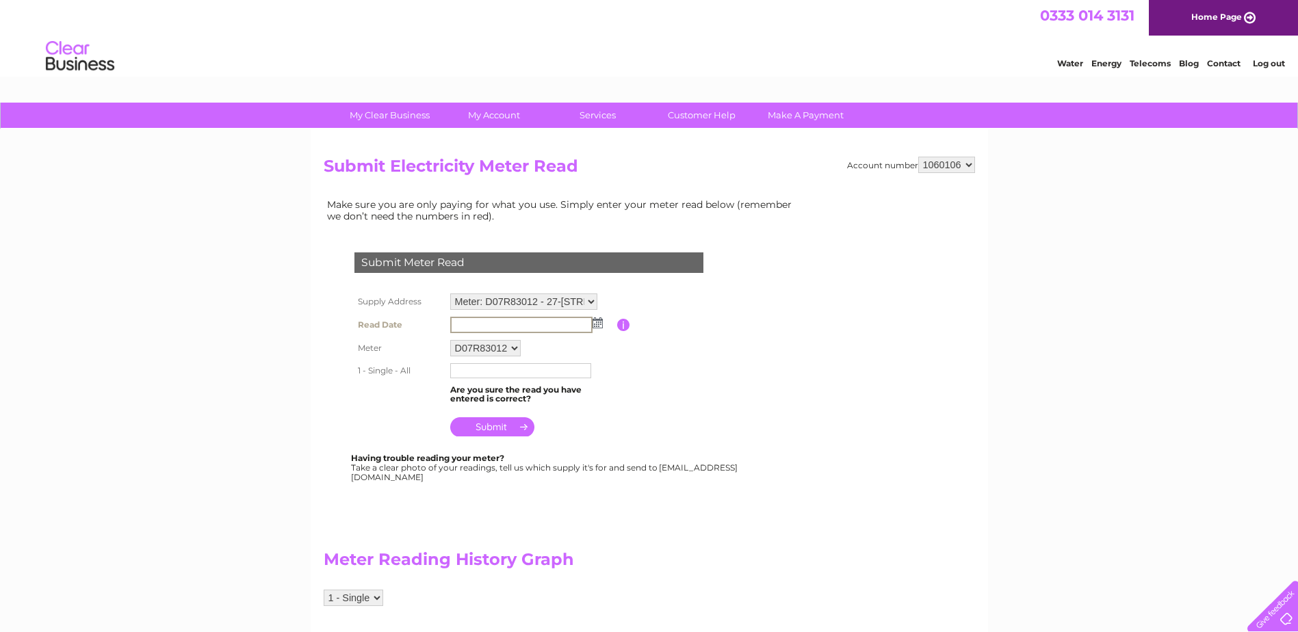
click at [556, 319] on input "text" at bounding box center [521, 325] width 142 height 16
click at [595, 322] on img at bounding box center [597, 322] width 10 height 11
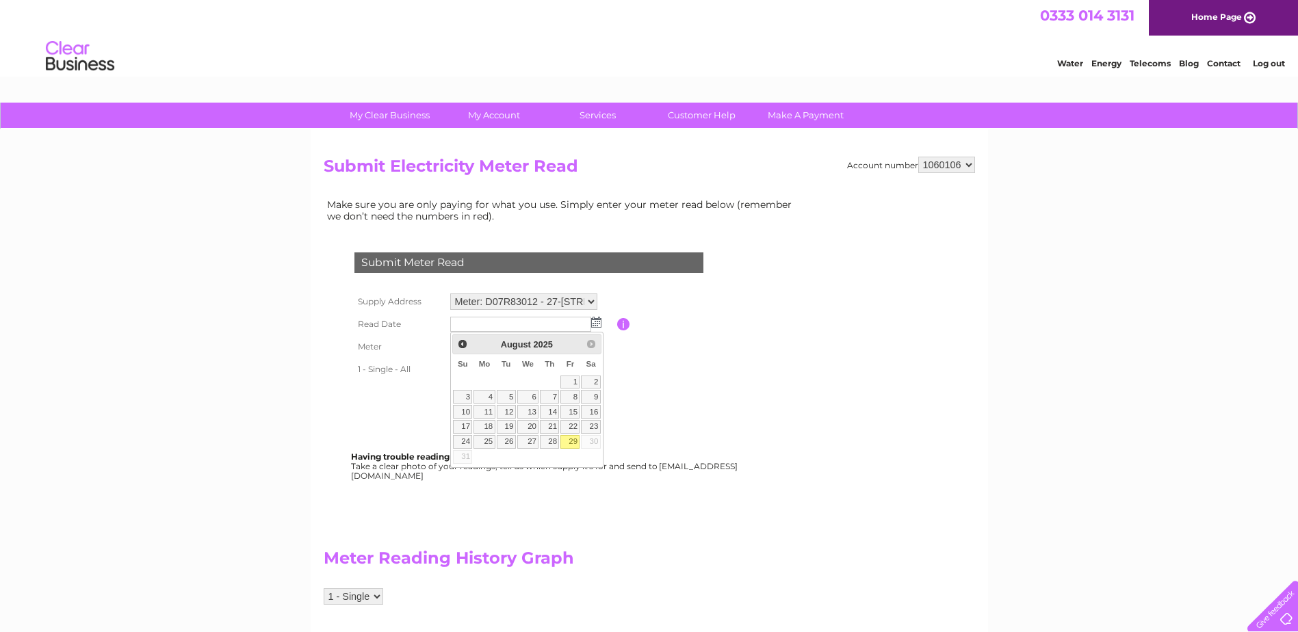
click at [576, 443] on link "29" at bounding box center [569, 442] width 19 height 14
type input "2025/08/29"
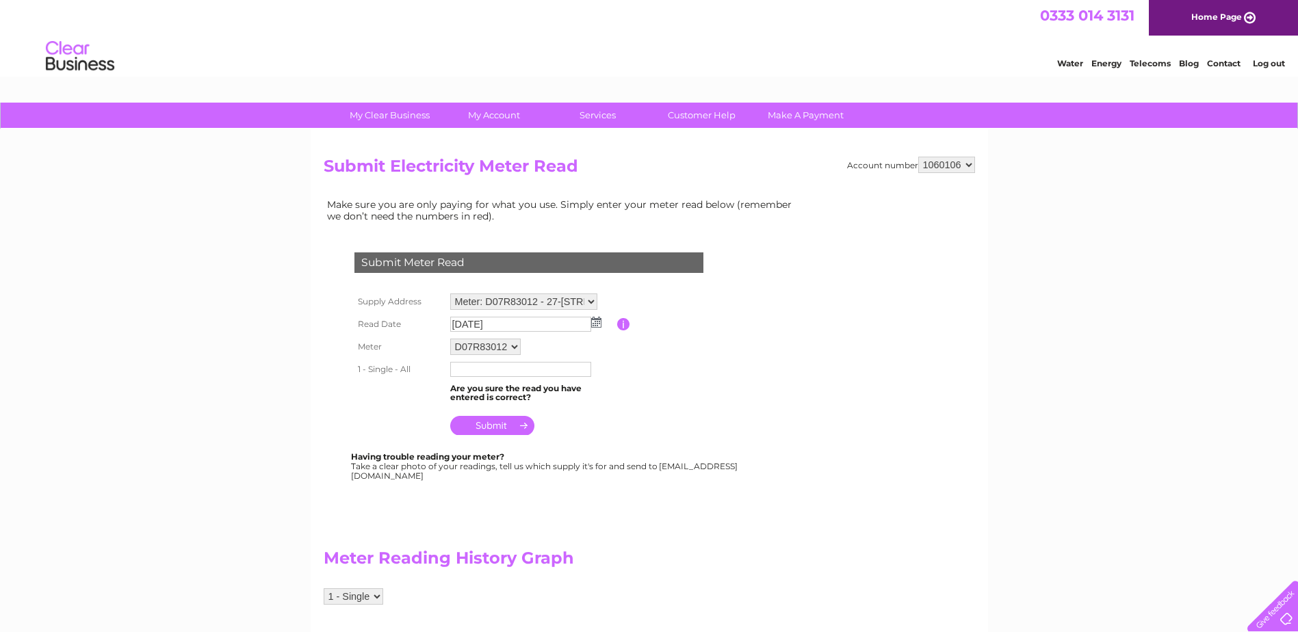
click at [491, 377] on td at bounding box center [532, 369] width 170 height 22
click at [536, 368] on input "text" at bounding box center [521, 370] width 142 height 16
type input "91774"
click at [502, 422] on input "submit" at bounding box center [492, 426] width 84 height 19
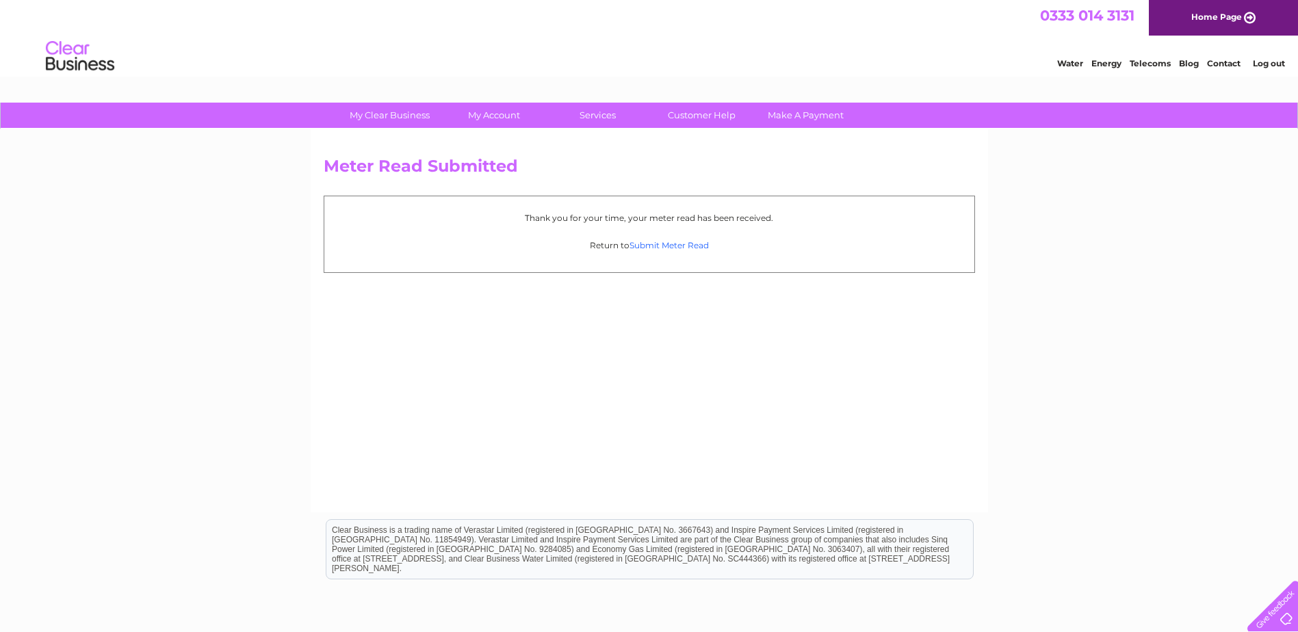
click at [671, 241] on link "Submit Meter Read" at bounding box center [668, 245] width 79 height 10
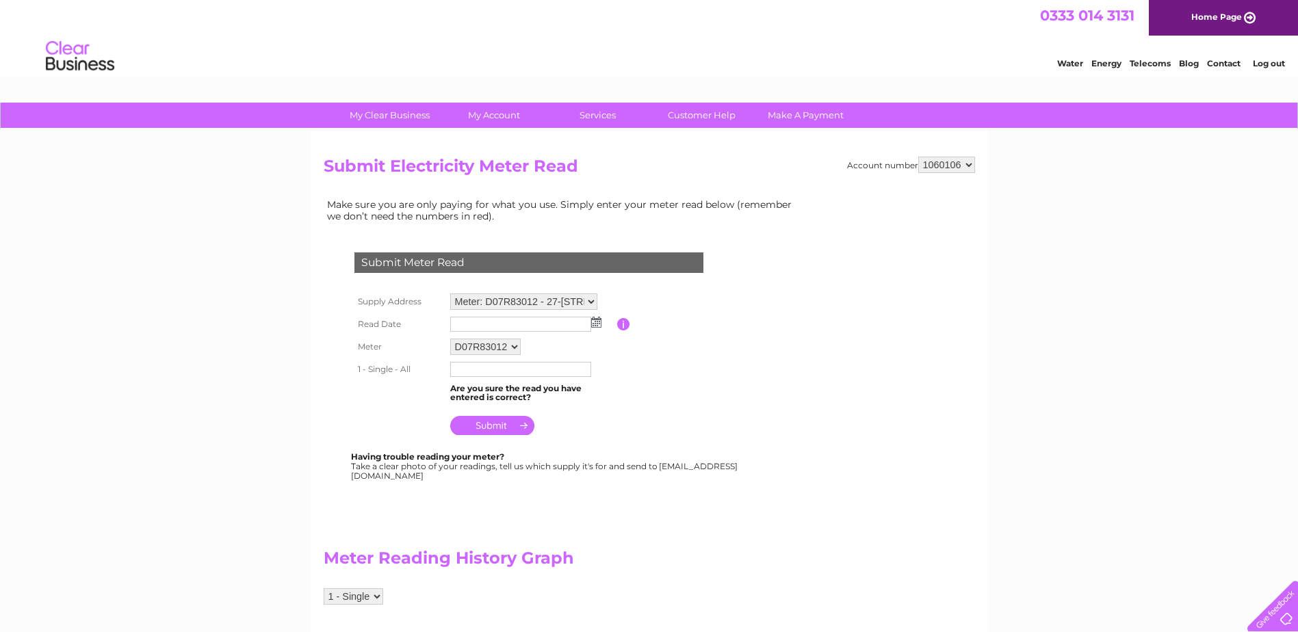
click at [588, 300] on select "Meter: D07R83012 - 27-[STREET_ADDRESS] Meter: 22E5050160 - [STREET_ADDRESS] Met…" at bounding box center [523, 301] width 147 height 16
click at [622, 297] on table "Supply Address Meter: D07R83012 - 27-[STREET_ADDRESS] Meter: 22E5050160 - [STRE…" at bounding box center [545, 364] width 389 height 149
